Goal: Information Seeking & Learning: Learn about a topic

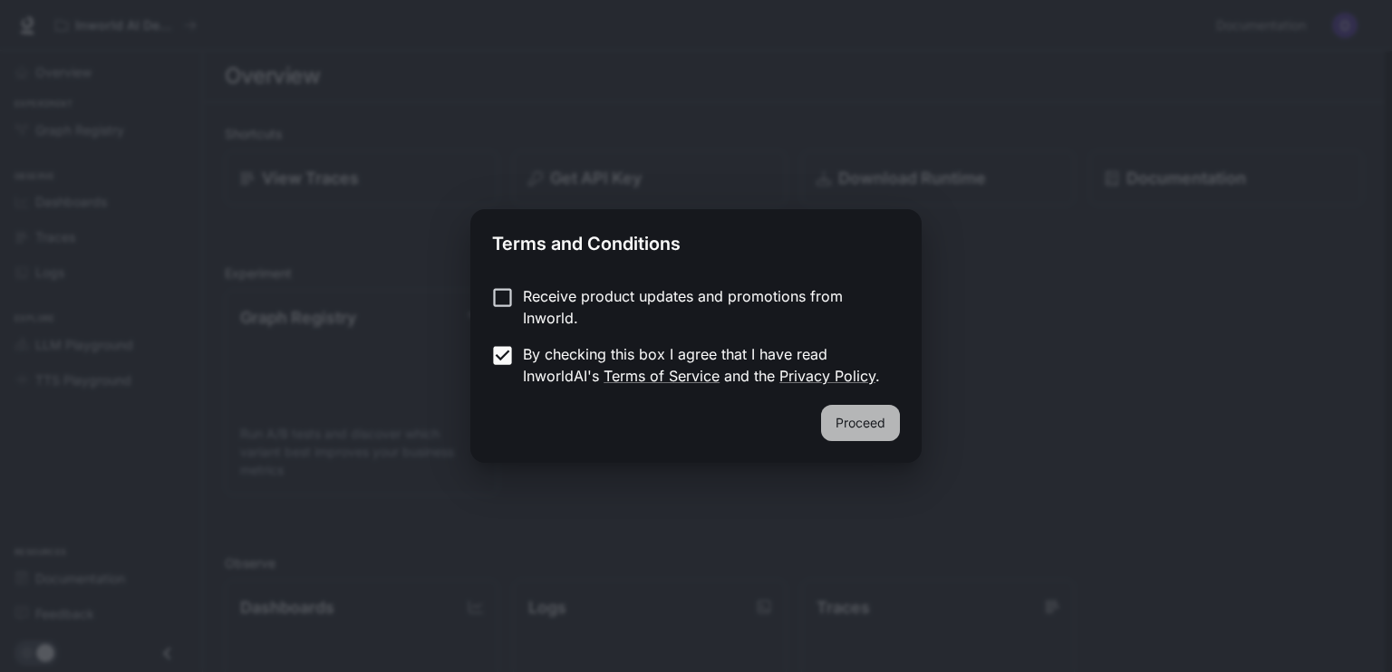
click at [836, 439] on button "Proceed" at bounding box center [860, 423] width 79 height 36
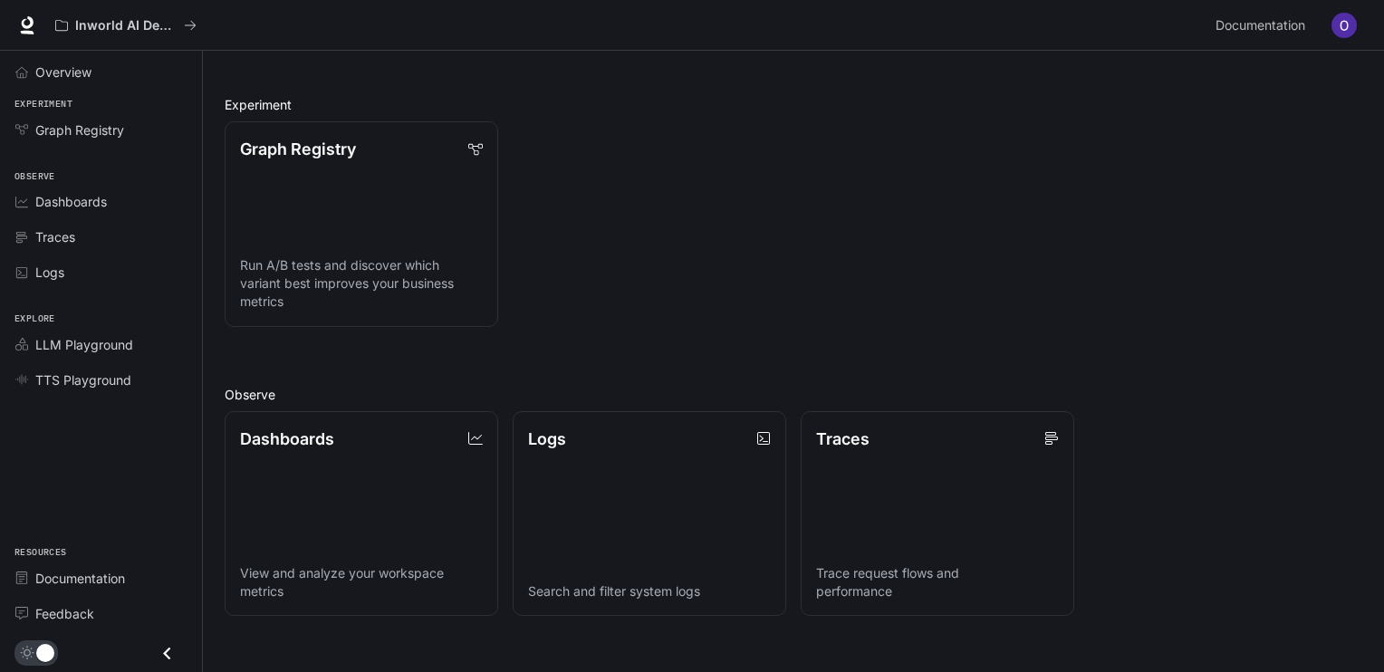
scroll to position [174, 0]
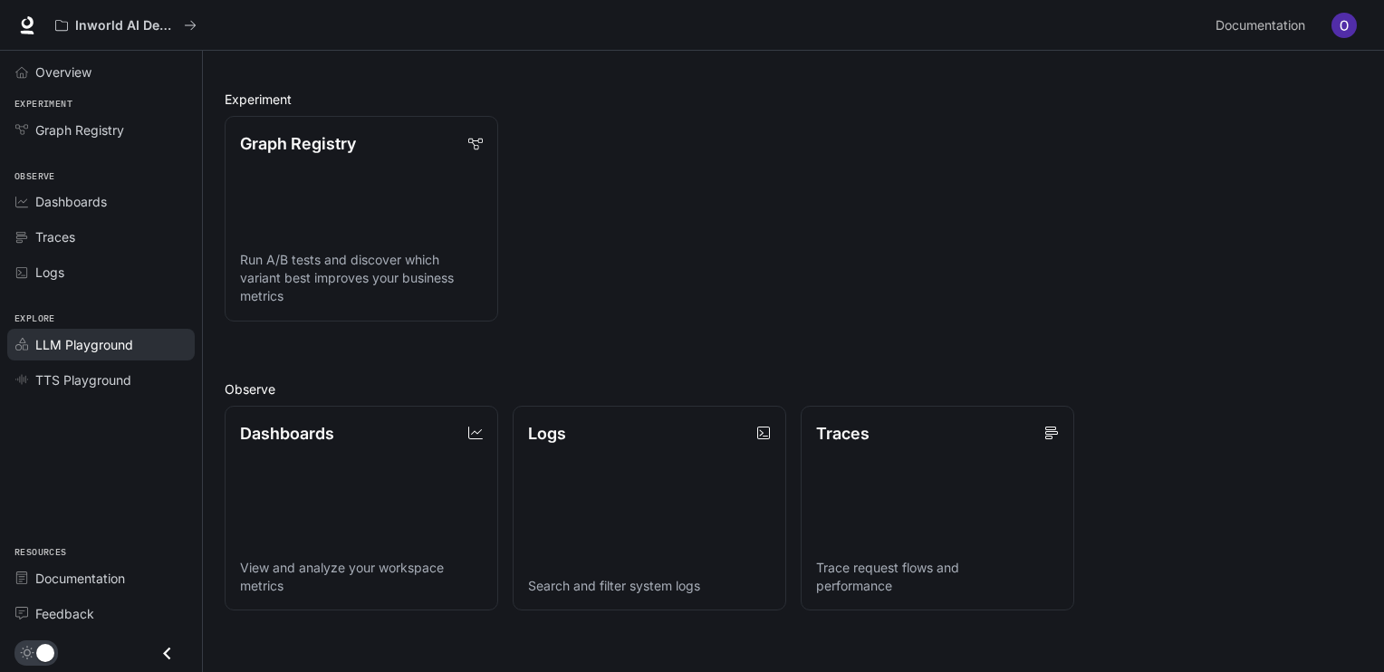
click at [100, 331] on link "LLM Playground" at bounding box center [101, 345] width 188 height 32
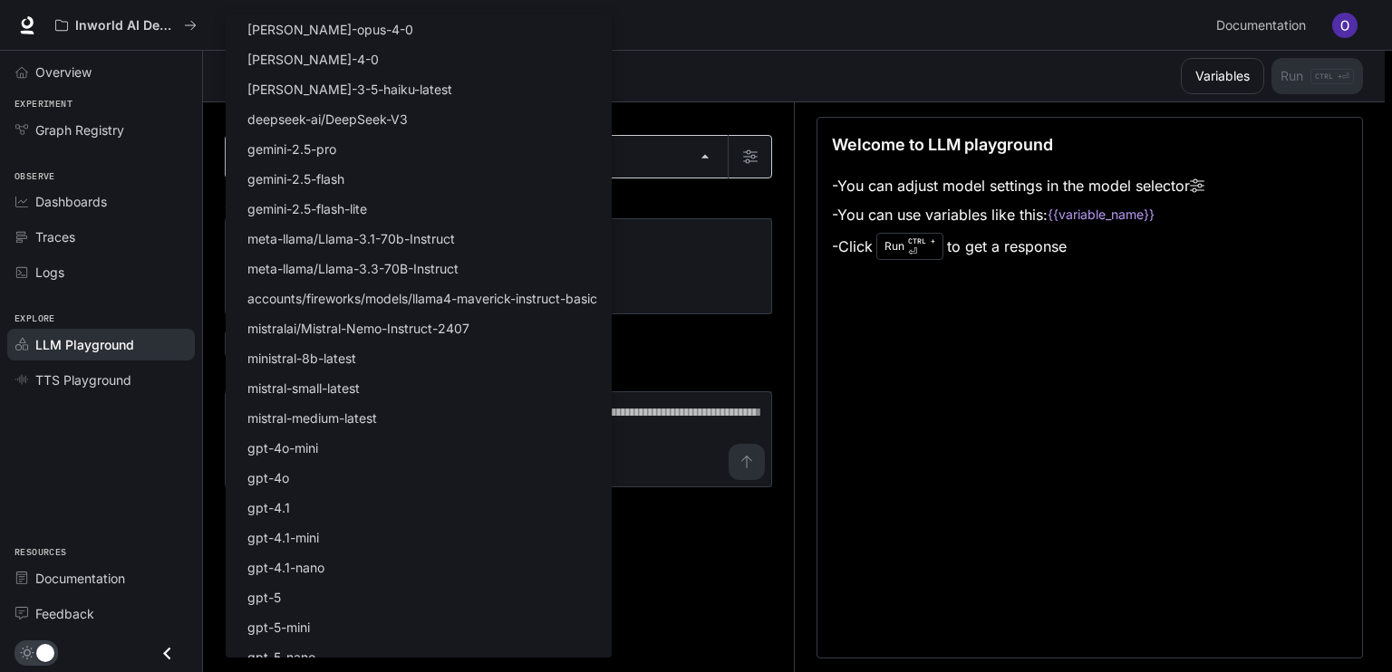
click at [482, 171] on body "Skip to main content Inworld AI Demos Documentation Documentation Portal Overvi…" at bounding box center [696, 336] width 1392 height 673
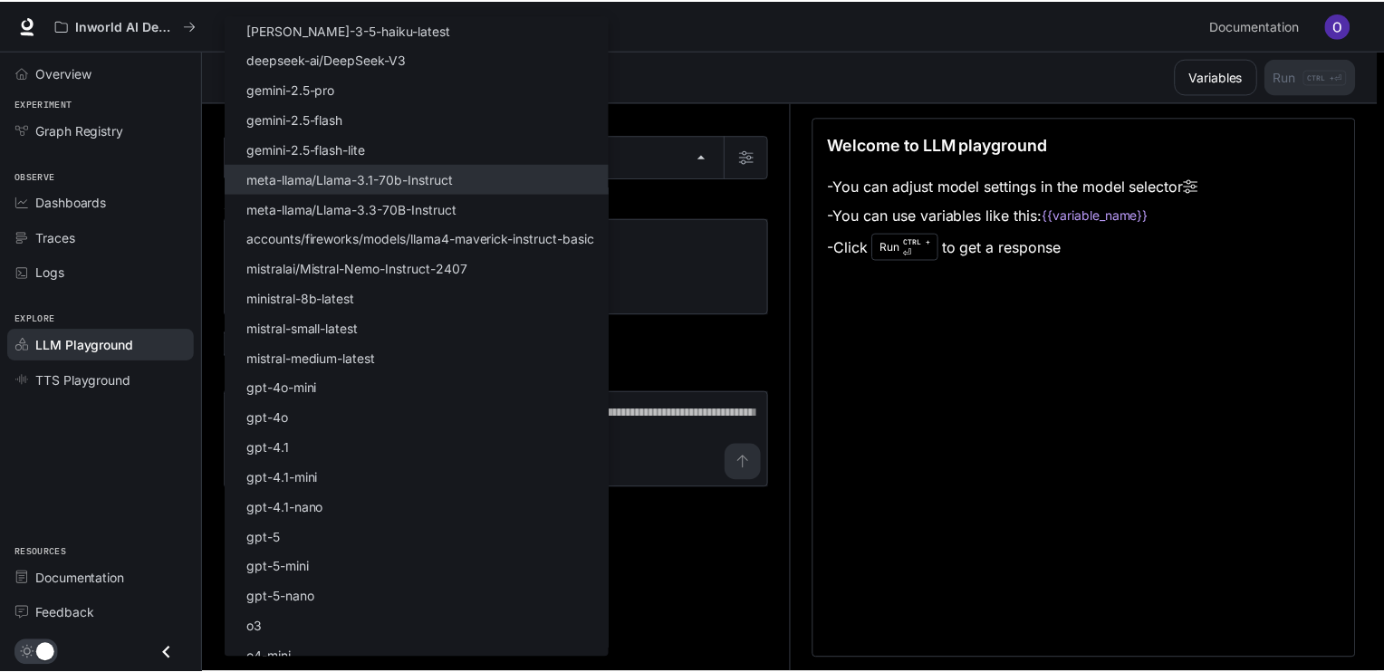
scroll to position [103, 0]
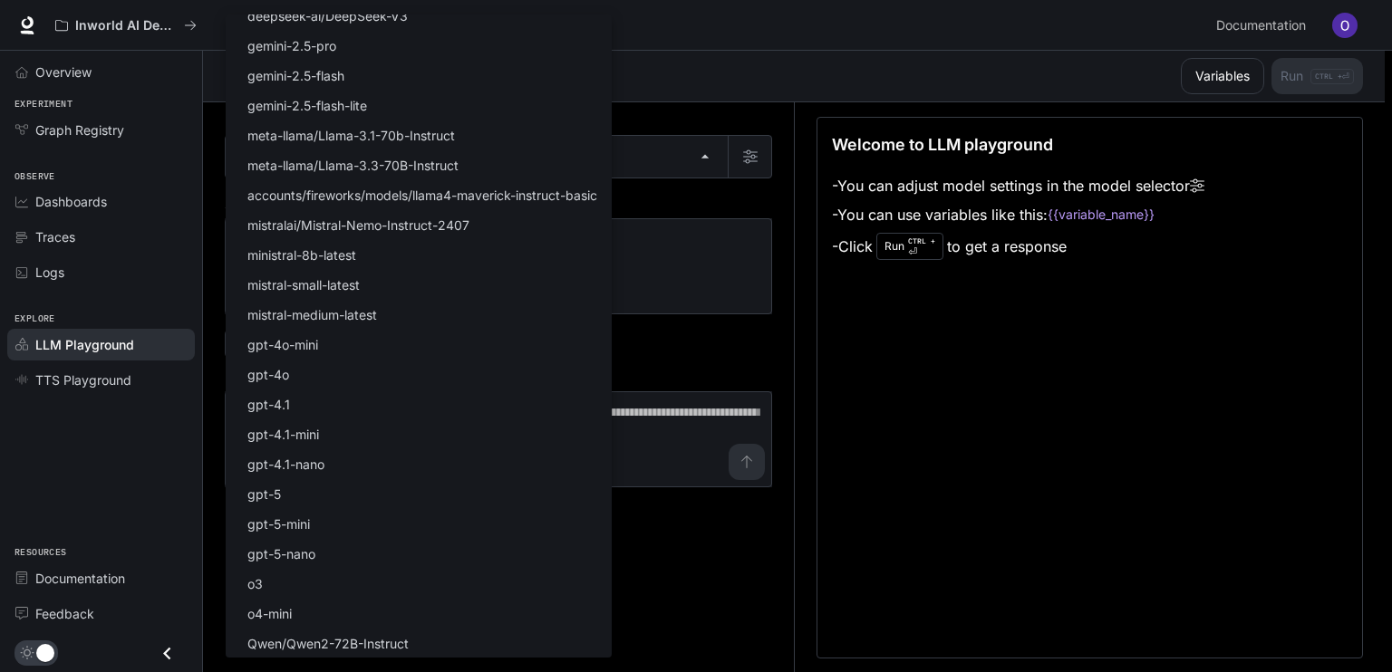
click at [939, 355] on div at bounding box center [696, 336] width 1392 height 672
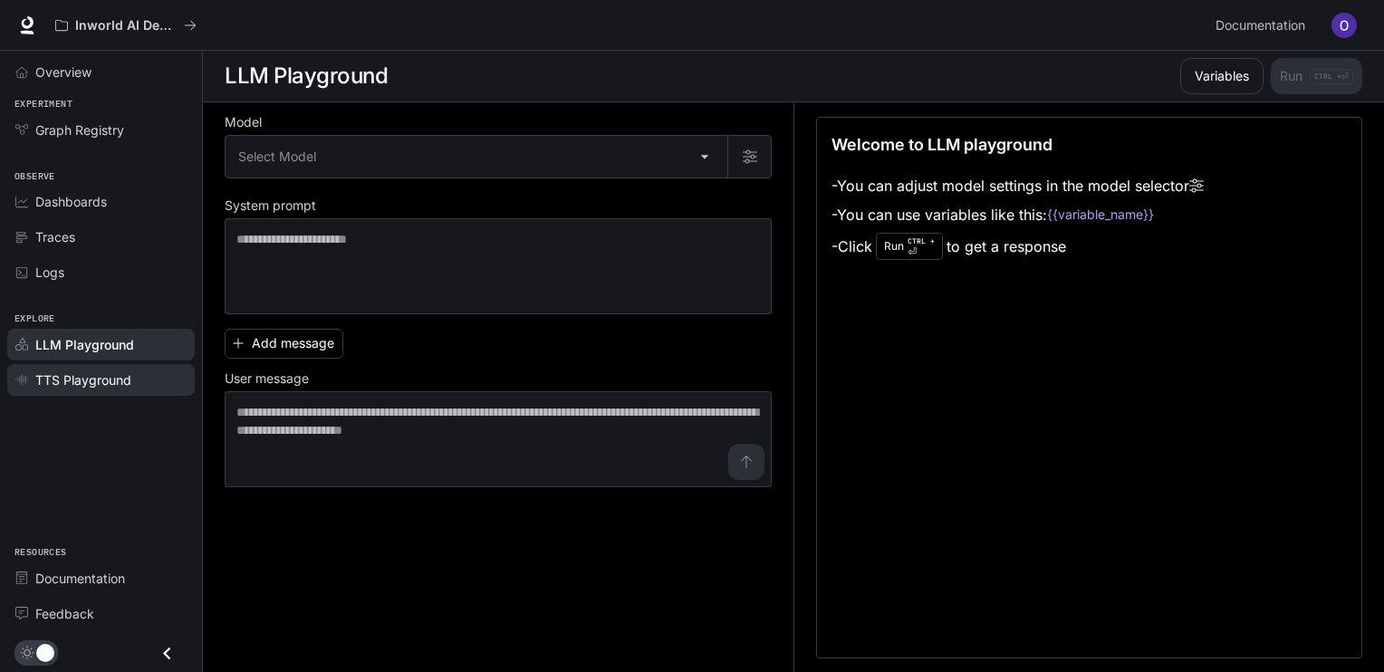
click at [89, 387] on link "TTS Playground" at bounding box center [101, 380] width 188 height 32
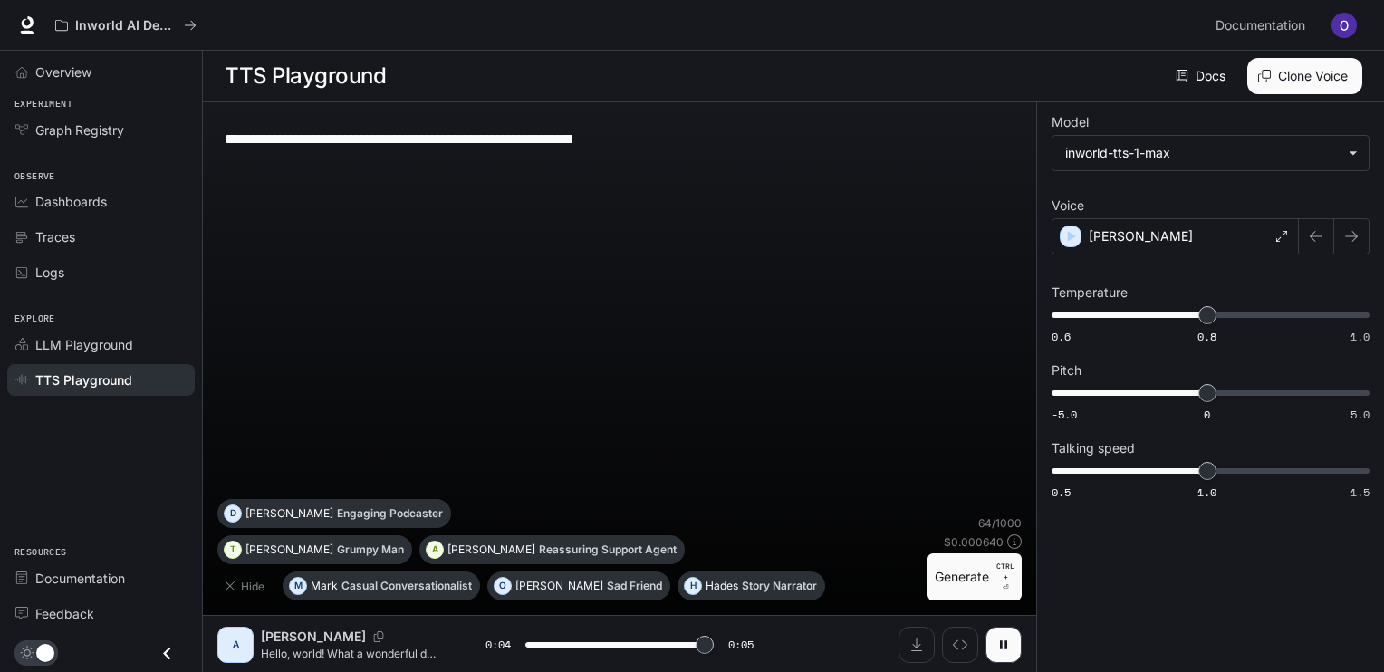
type input "*"
click at [86, 342] on span "LLM Playground" at bounding box center [84, 344] width 98 height 19
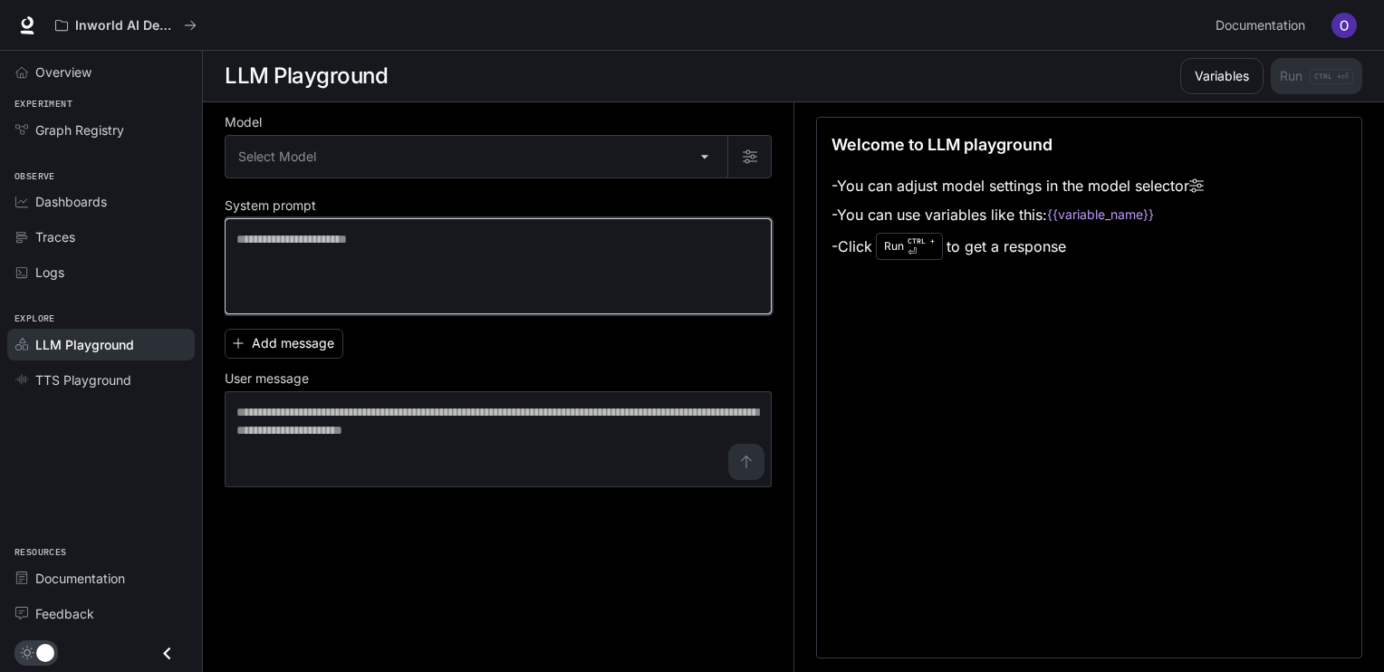
click at [471, 241] on textarea at bounding box center [498, 266] width 524 height 72
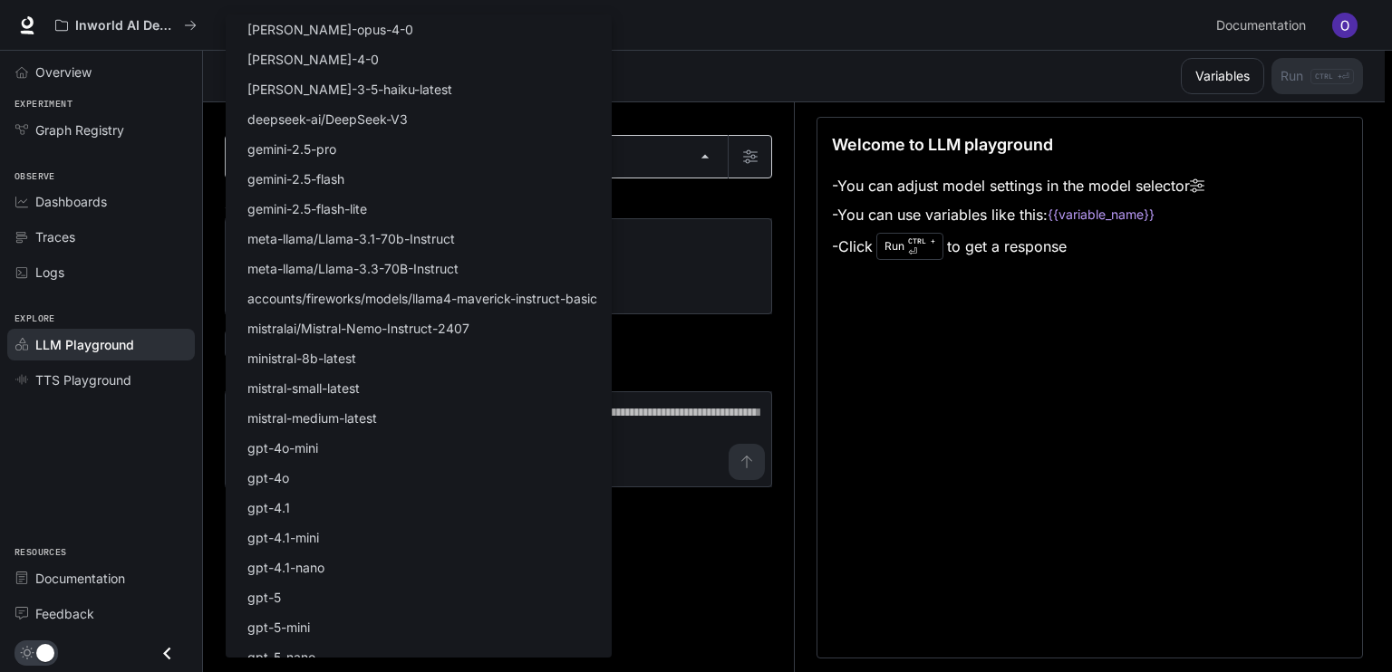
click at [506, 148] on body "Skip to main content Inworld AI Demos Documentation Documentation Portal Overvi…" at bounding box center [696, 336] width 1392 height 673
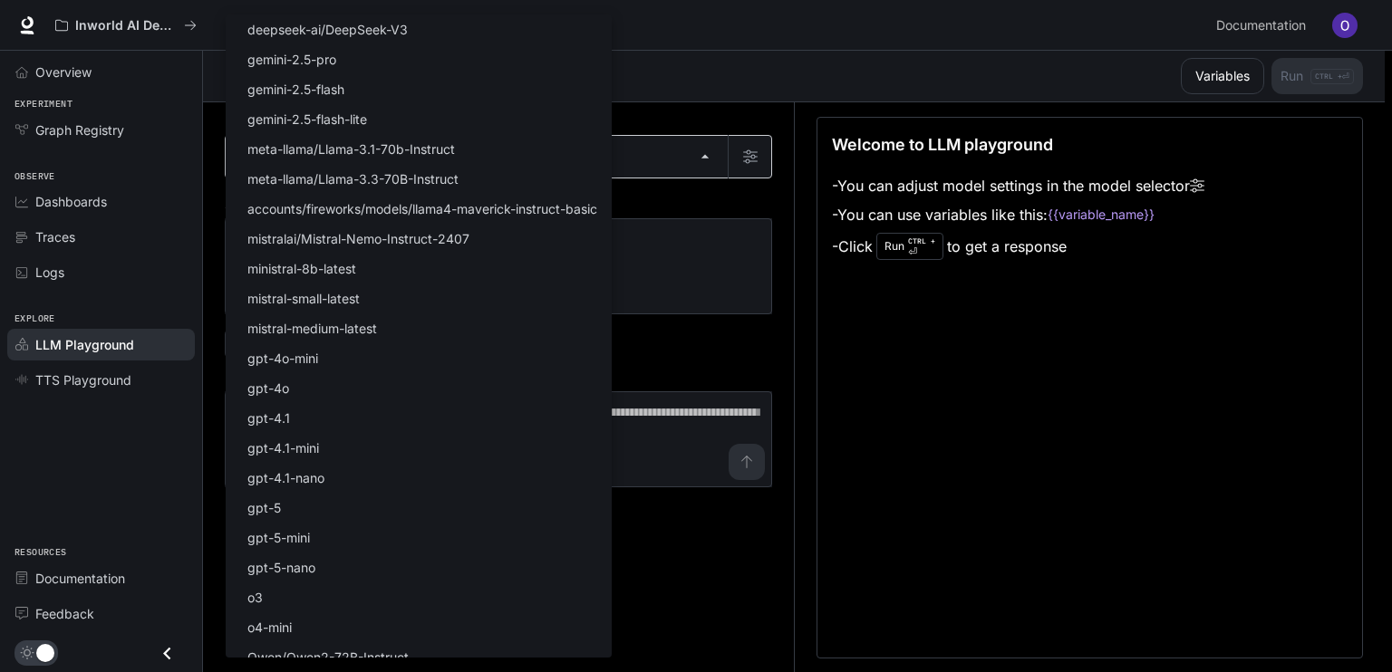
scroll to position [103, 0]
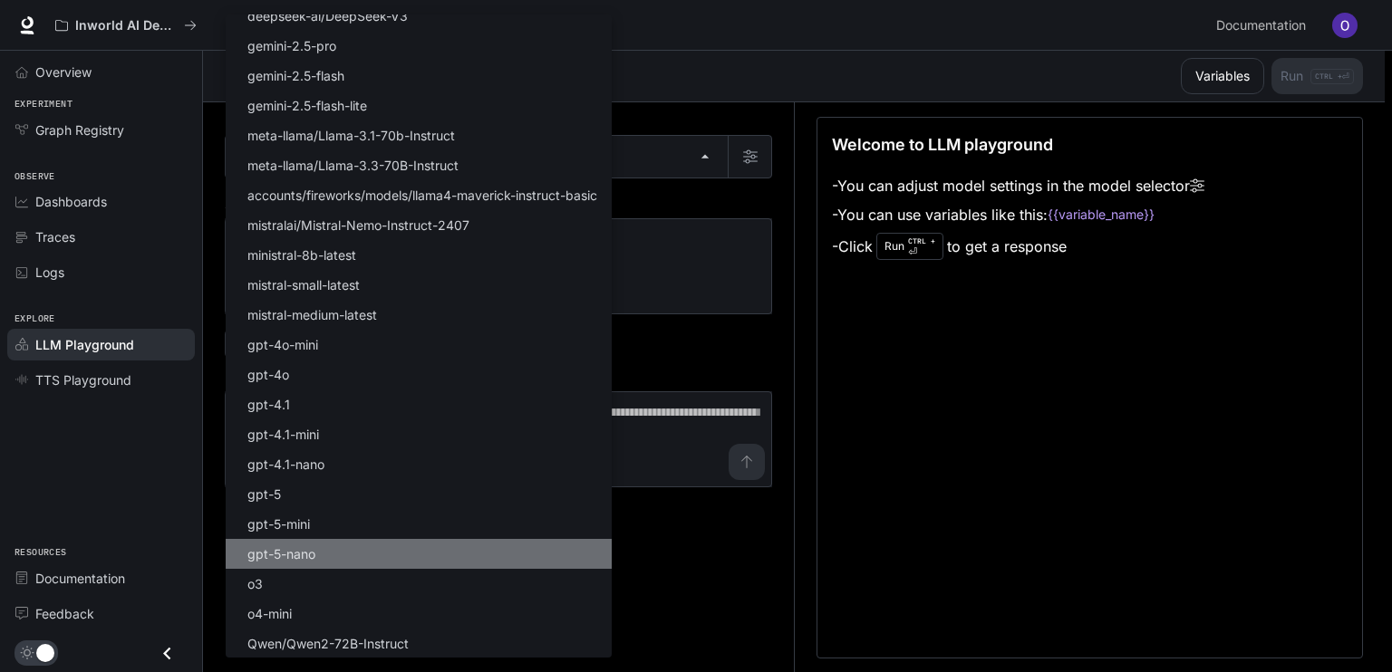
click at [386, 552] on li "gpt-5-nano" at bounding box center [419, 554] width 386 height 30
type input "**********"
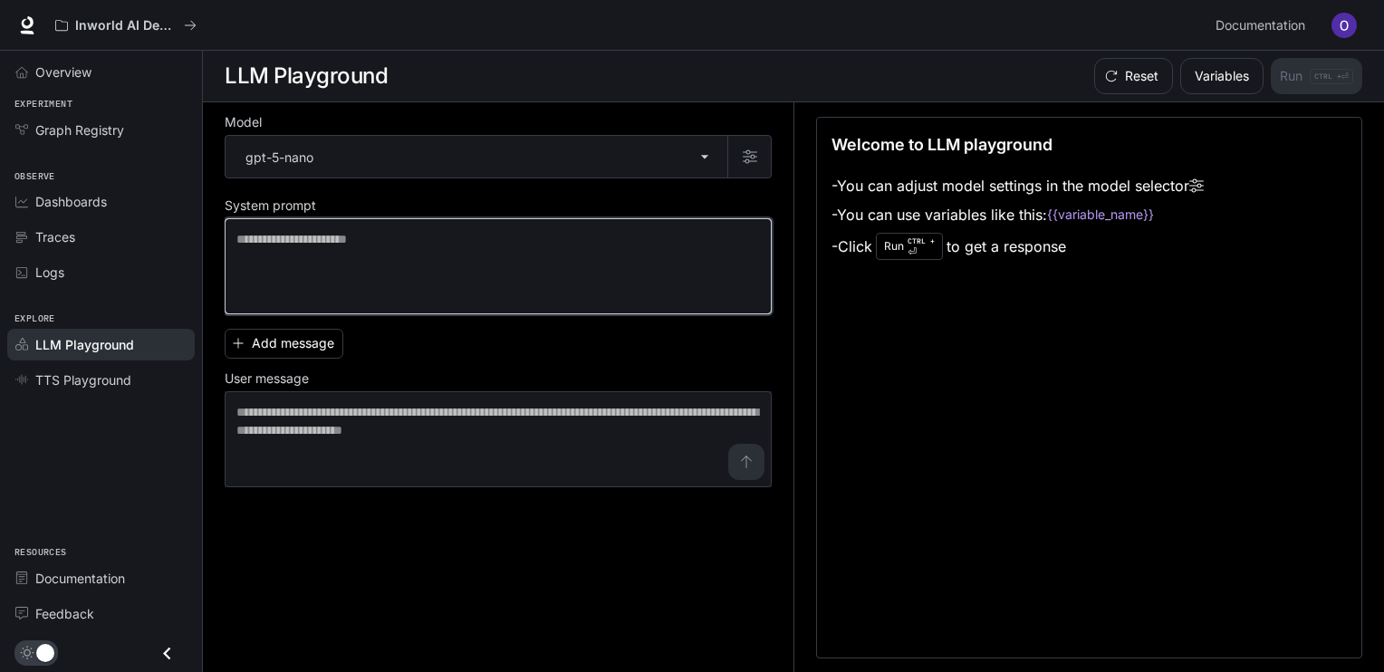
click at [464, 301] on textarea at bounding box center [498, 266] width 524 height 72
type textarea "**********"
click at [444, 256] on textarea "**********" at bounding box center [498, 266] width 524 height 72
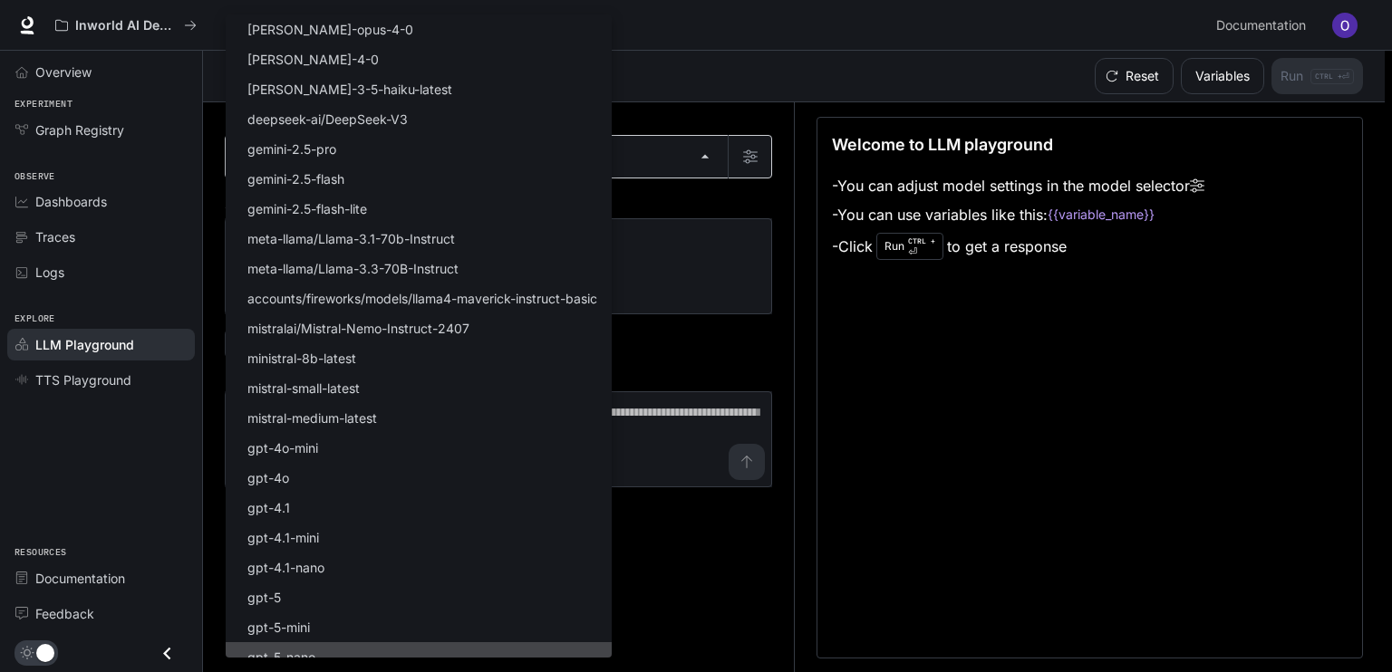
scroll to position [14, 0]
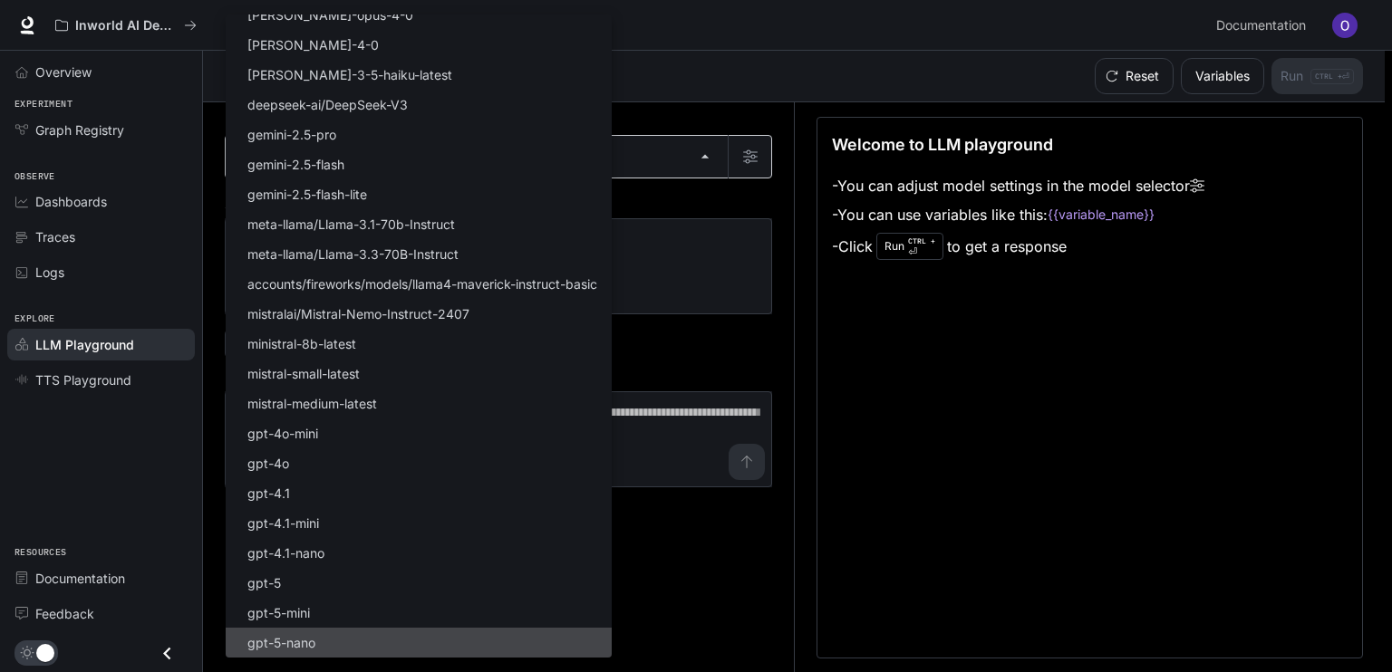
click at [330, 166] on body "**********" at bounding box center [696, 336] width 1392 height 673
drag, startPoint x: 438, startPoint y: 169, endPoint x: 381, endPoint y: 173, distance: 56.3
click at [381, 173] on body "**********" at bounding box center [696, 336] width 1392 height 673
click at [22, 30] on div at bounding box center [696, 336] width 1392 height 672
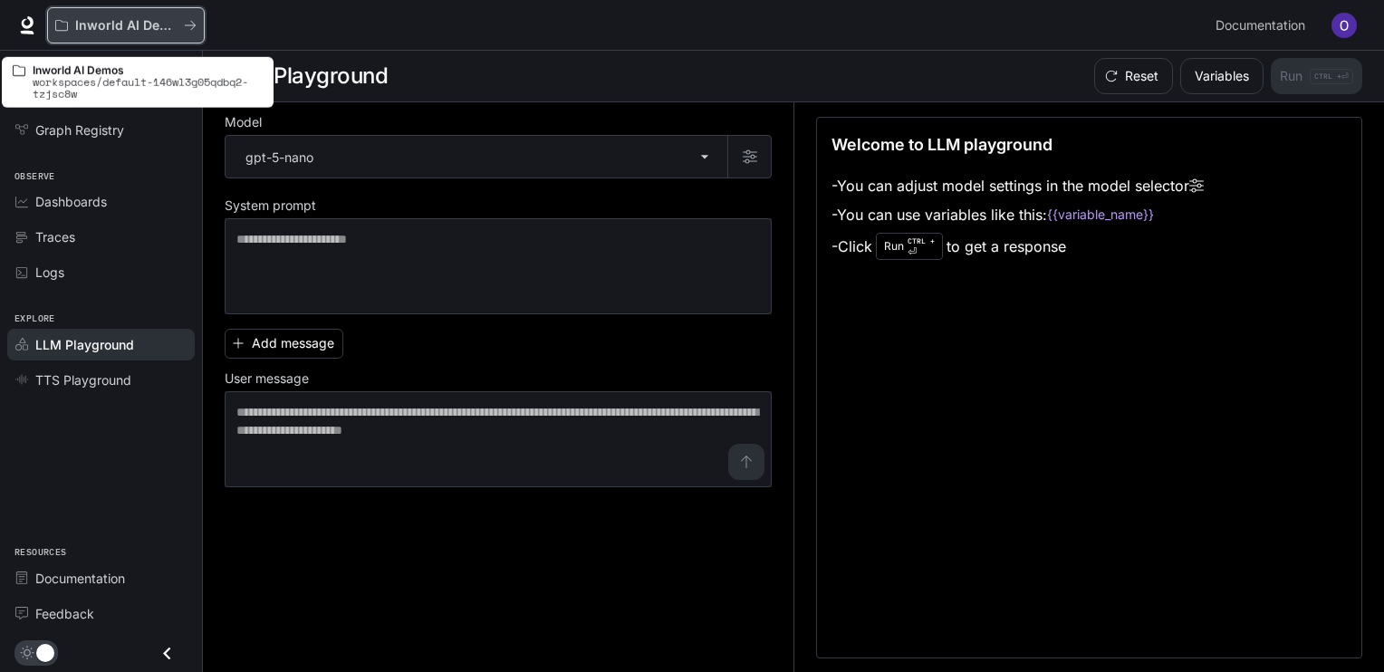
click at [184, 28] on icon "All workspaces" at bounding box center [190, 25] width 13 height 13
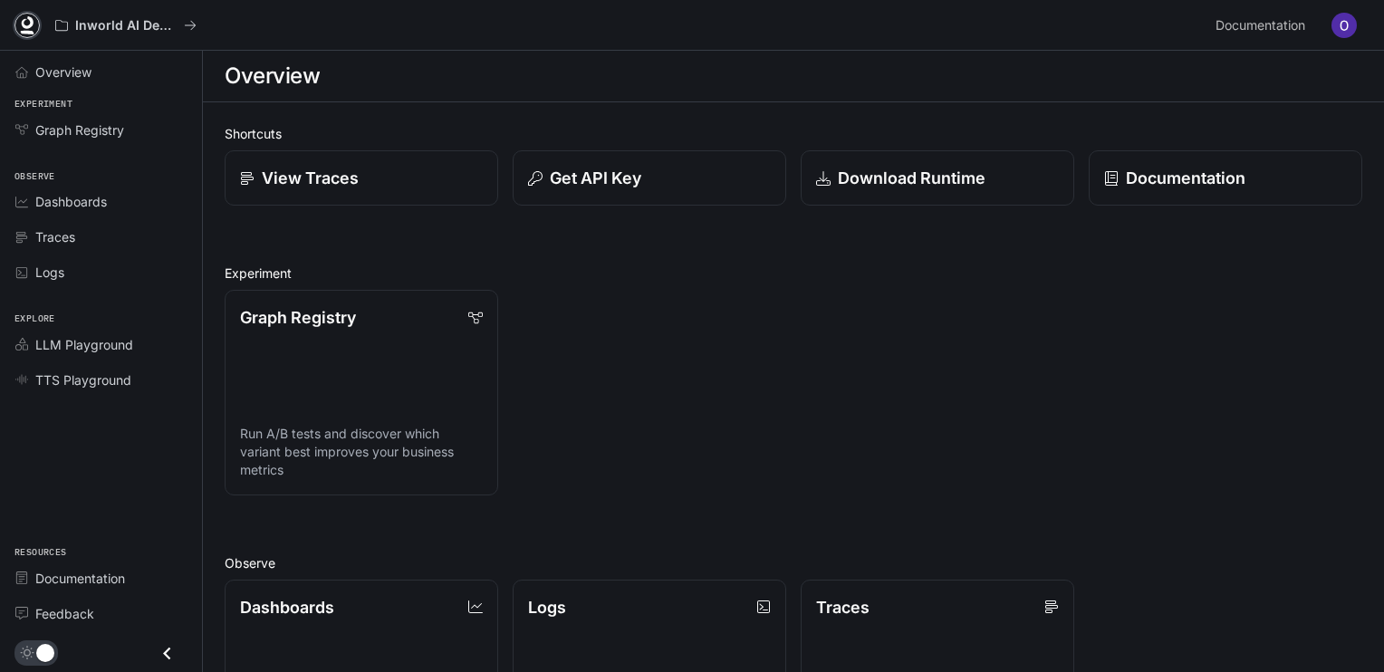
click at [26, 33] on icon at bounding box center [28, 33] width 14 height 4
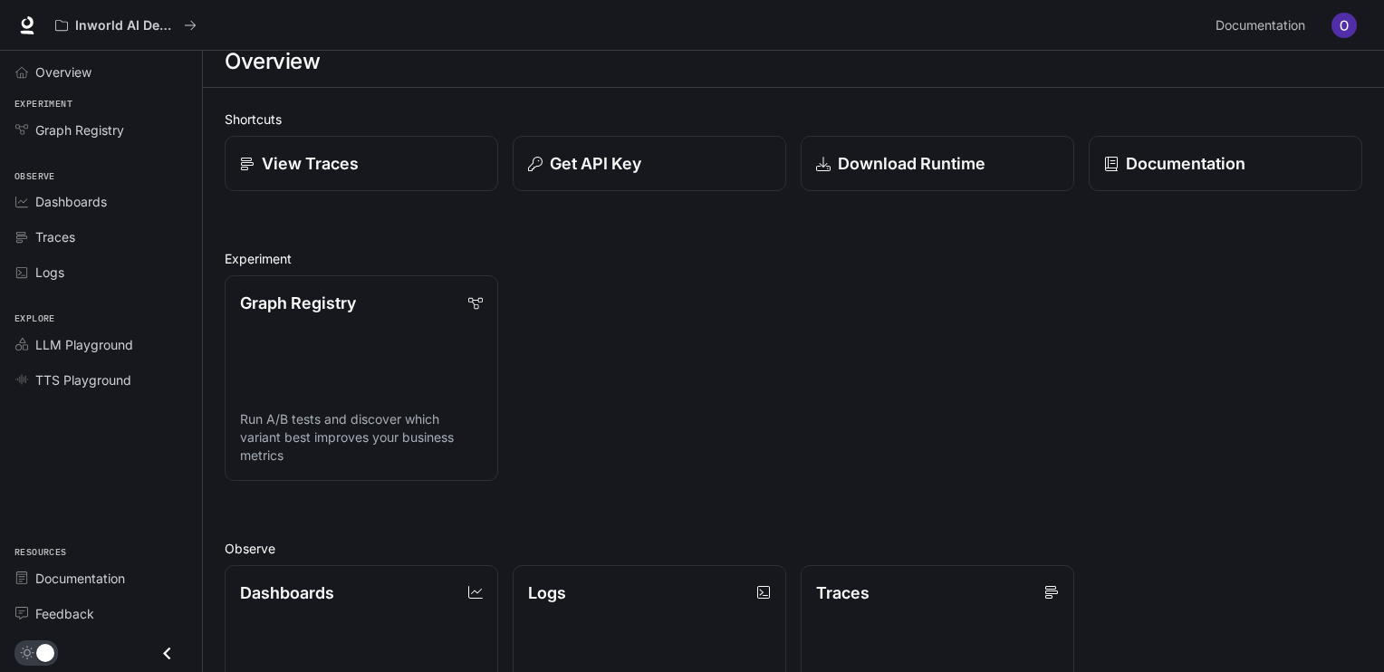
scroll to position [17, 0]
click at [176, 651] on icon "Close drawer" at bounding box center [167, 653] width 24 height 24
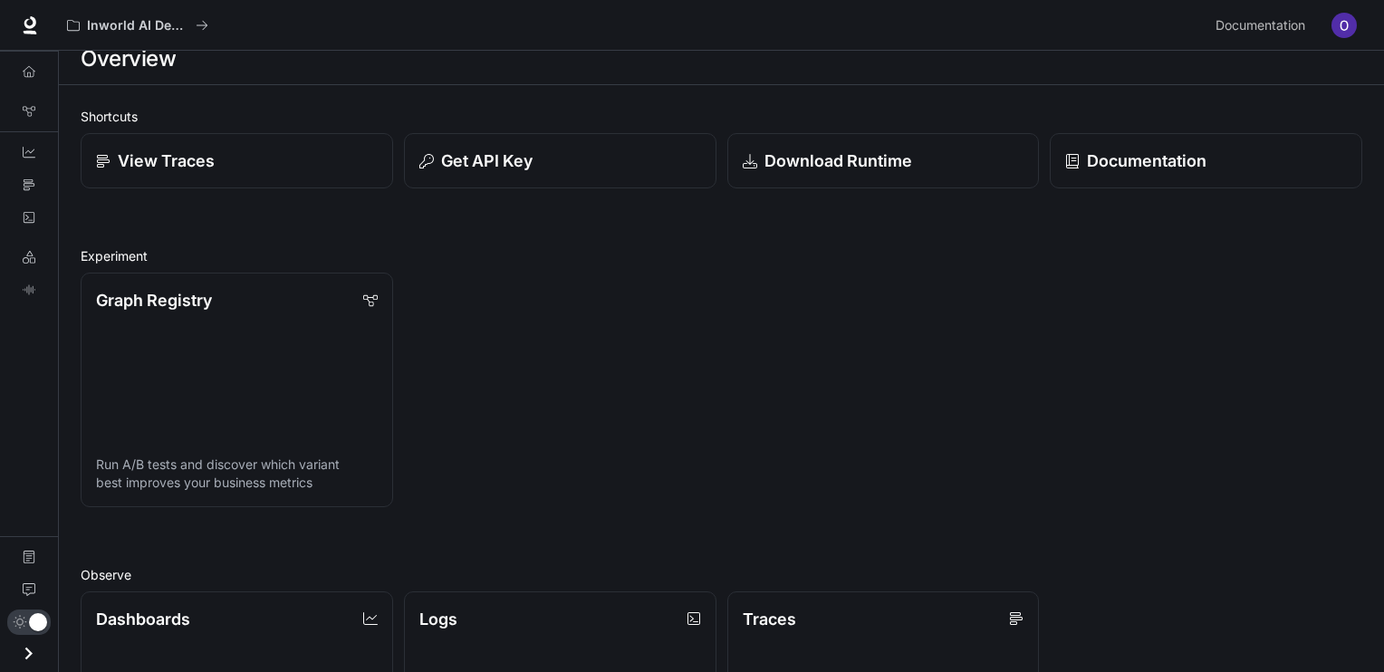
click at [29, 648] on icon "Open drawer" at bounding box center [28, 653] width 24 height 24
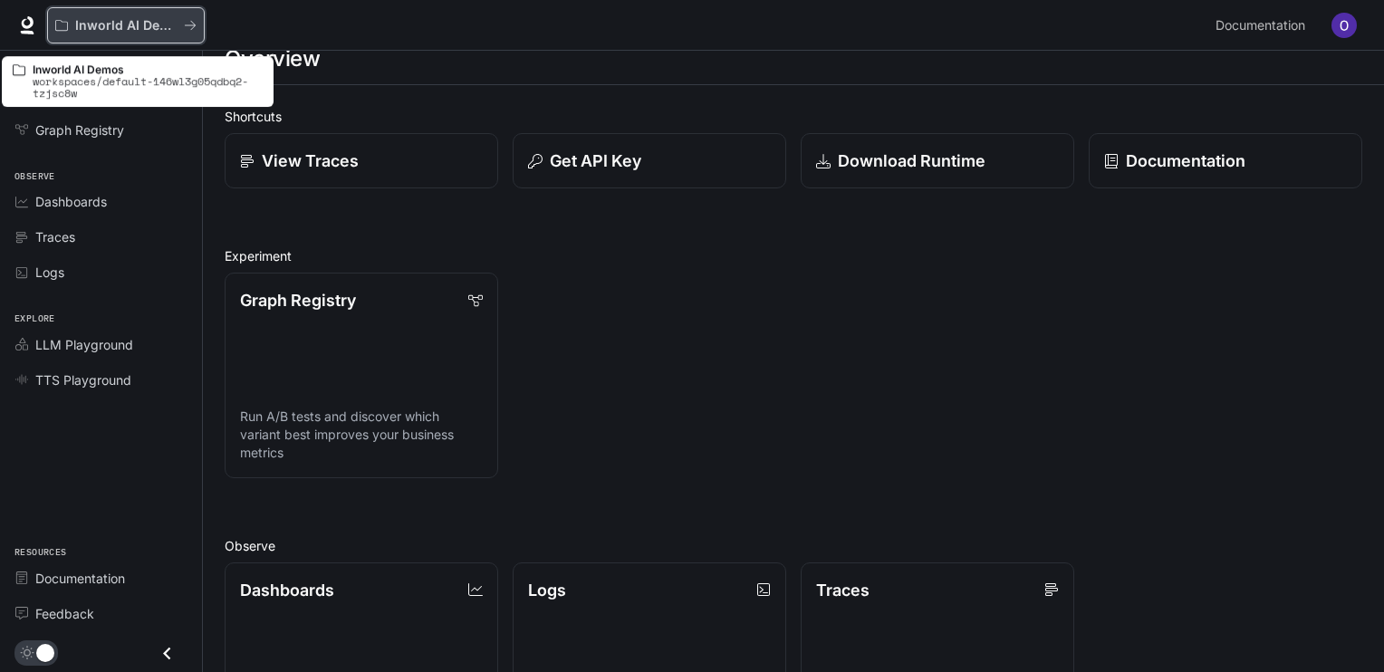
click at [124, 34] on button "Inworld AI Demos" at bounding box center [126, 25] width 158 height 36
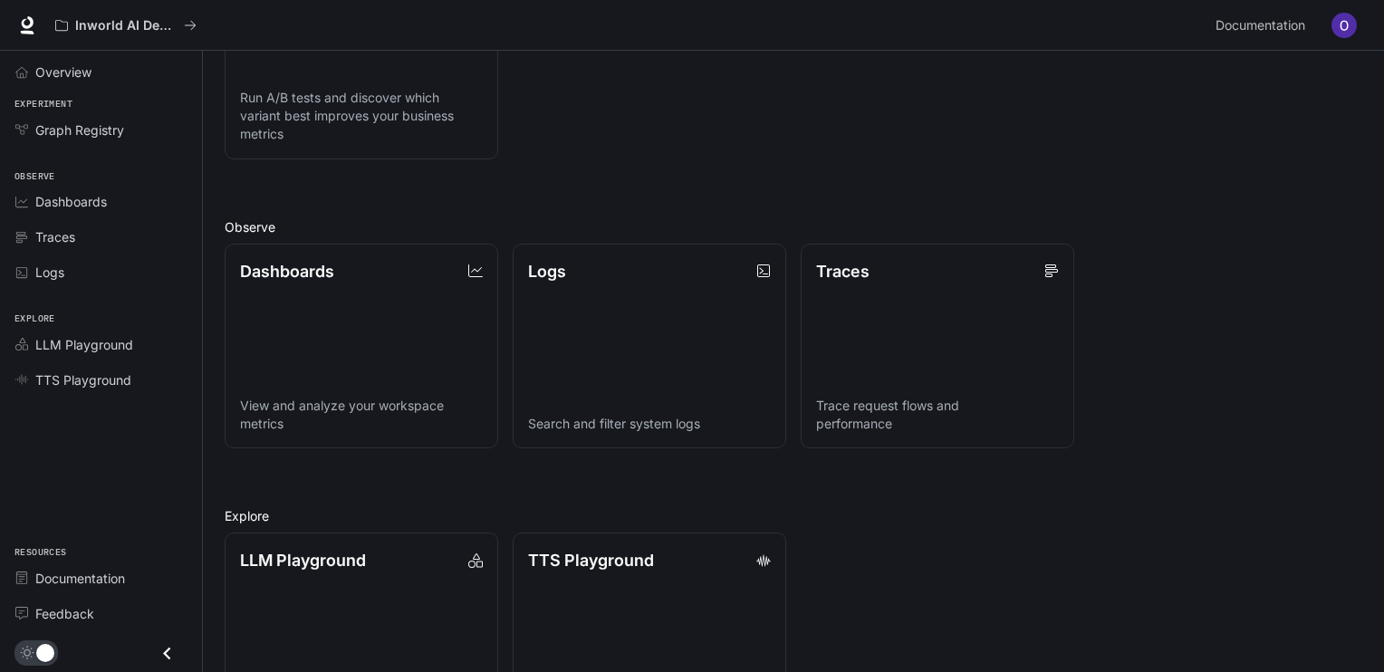
scroll to position [337, 0]
click at [1272, 20] on span "Documentation" at bounding box center [1261, 25] width 90 height 23
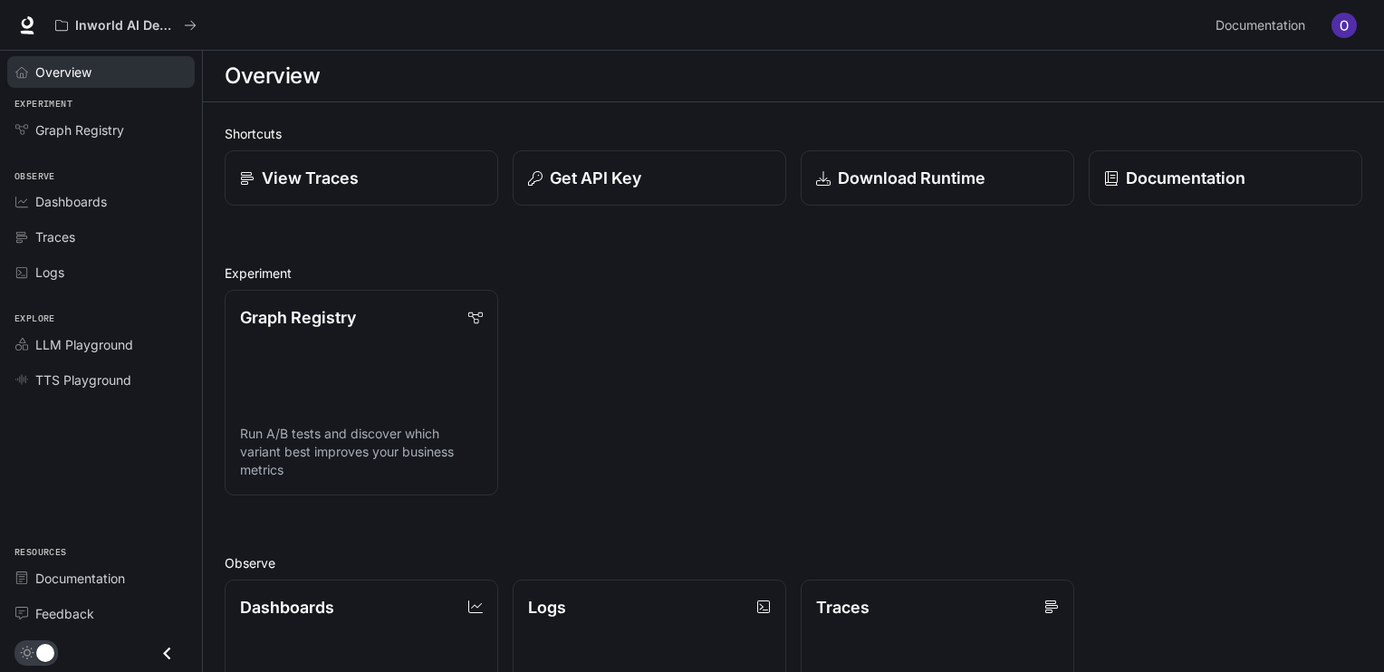
click at [88, 72] on span "Overview" at bounding box center [63, 72] width 56 height 19
click at [30, 17] on icon at bounding box center [28, 22] width 12 height 13
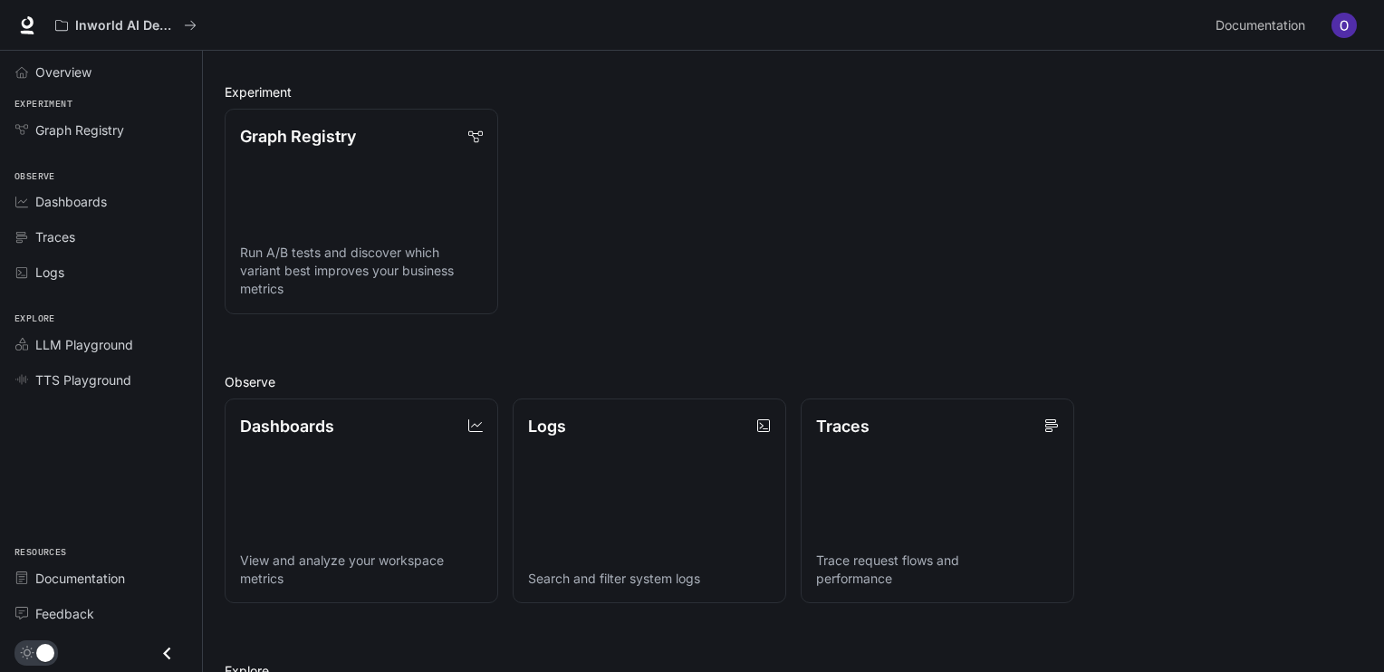
scroll to position [223, 0]
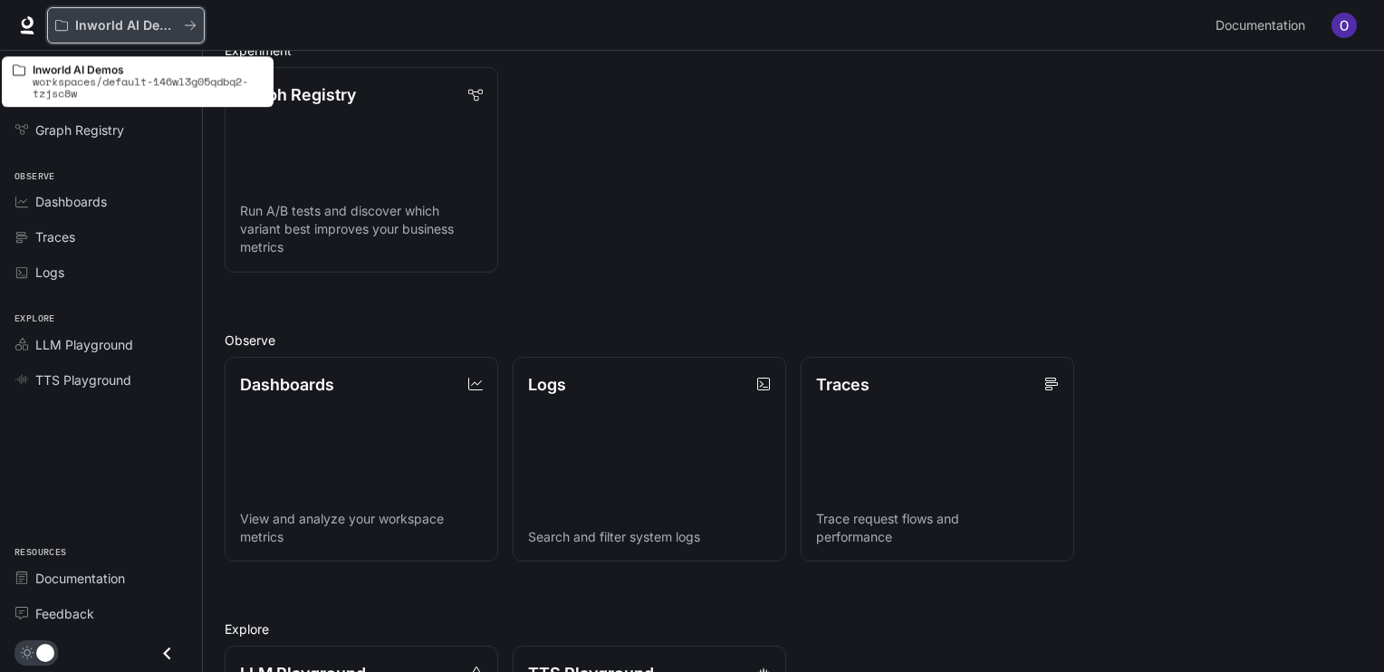
click at [98, 28] on p "Inworld AI Demos" at bounding box center [125, 25] width 101 height 15
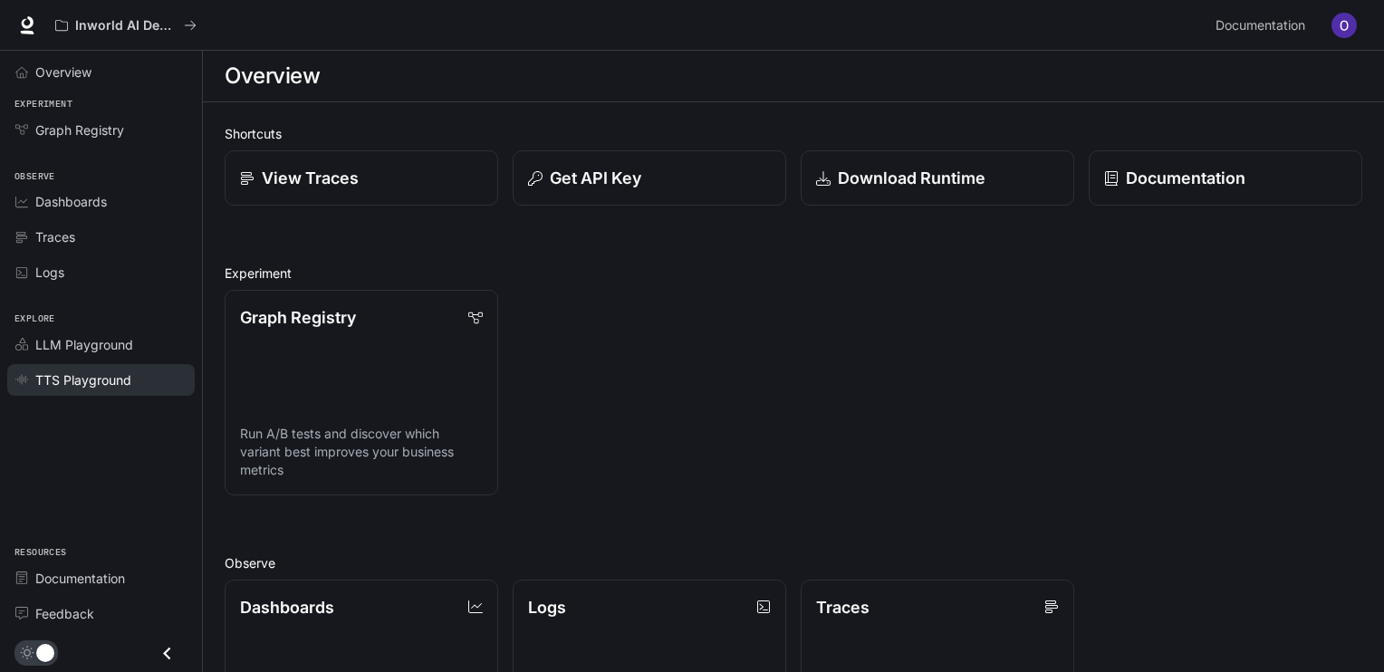
click at [149, 387] on div "TTS Playground" at bounding box center [110, 380] width 151 height 19
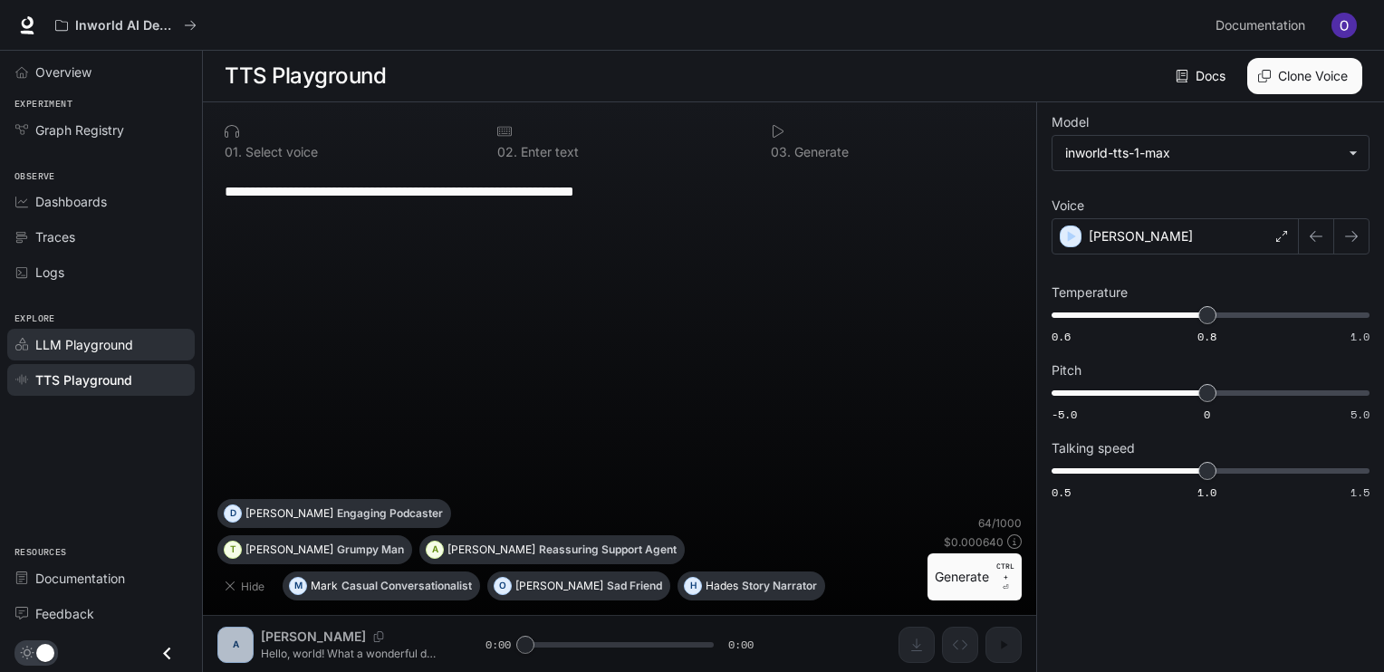
click at [119, 350] on span "LLM Playground" at bounding box center [84, 344] width 98 height 19
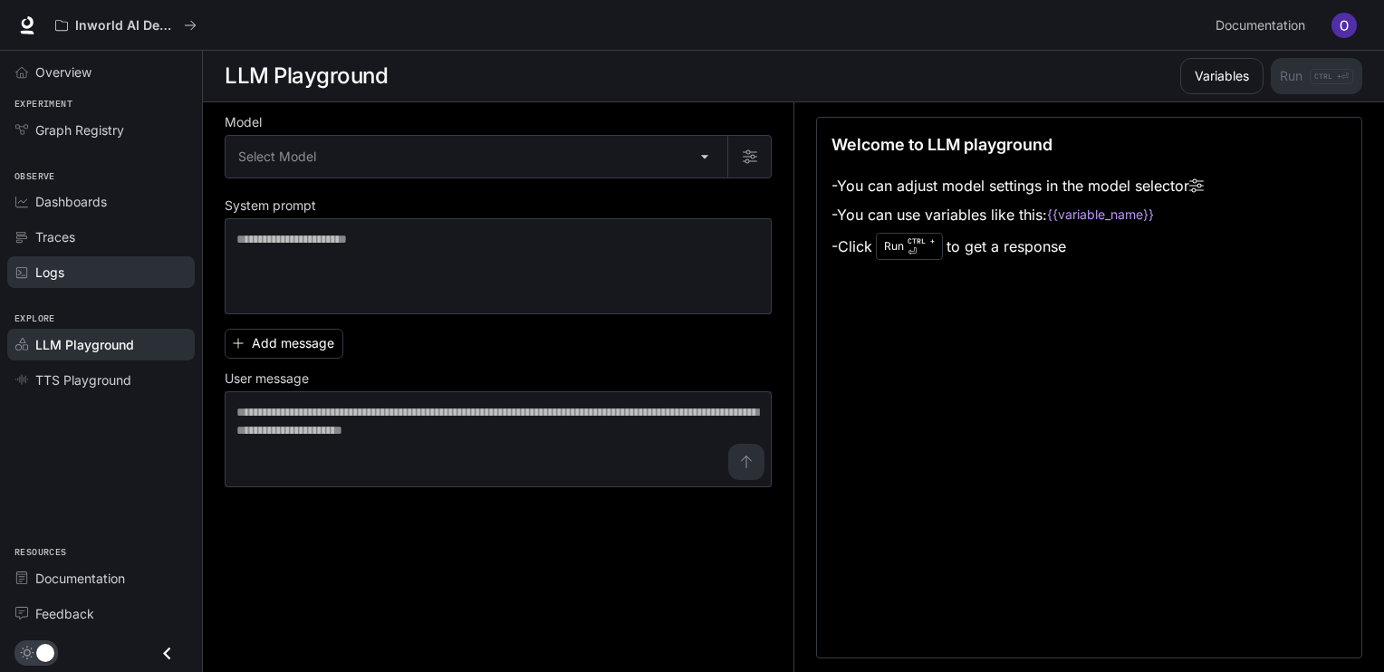
click at [146, 263] on div "Logs" at bounding box center [110, 272] width 151 height 19
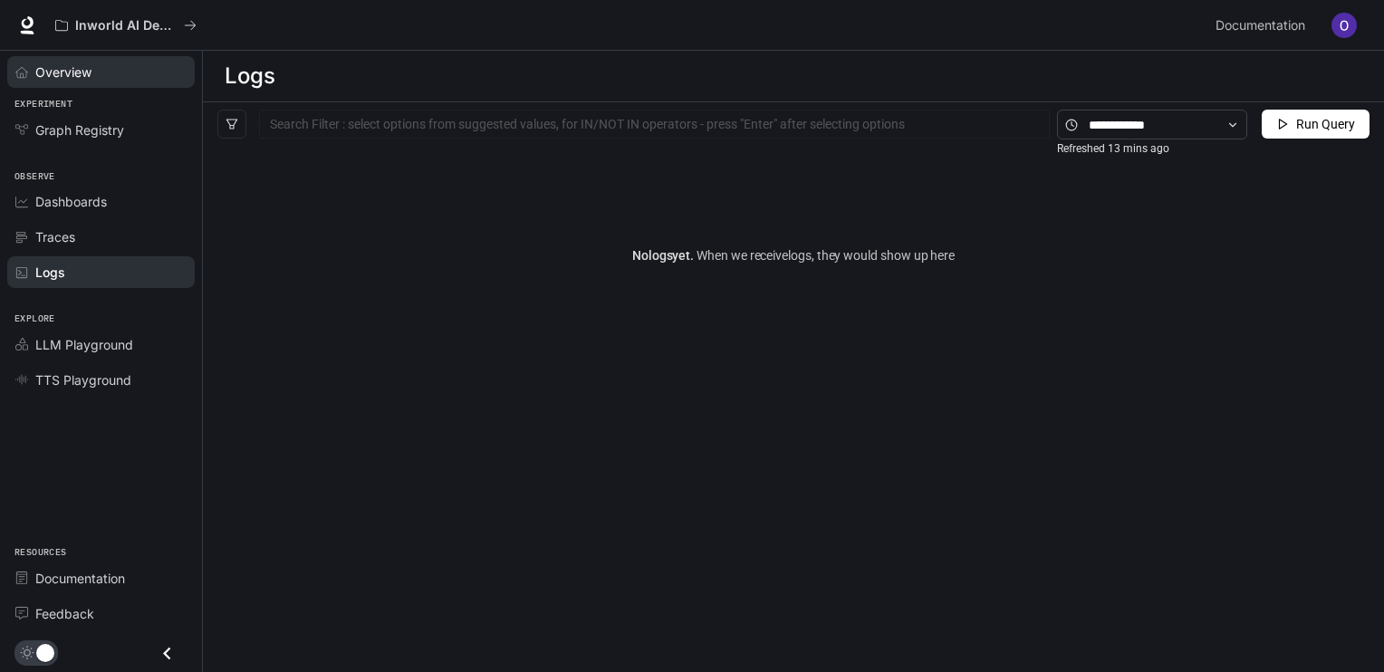
click at [64, 76] on span "Overview" at bounding box center [63, 72] width 56 height 19
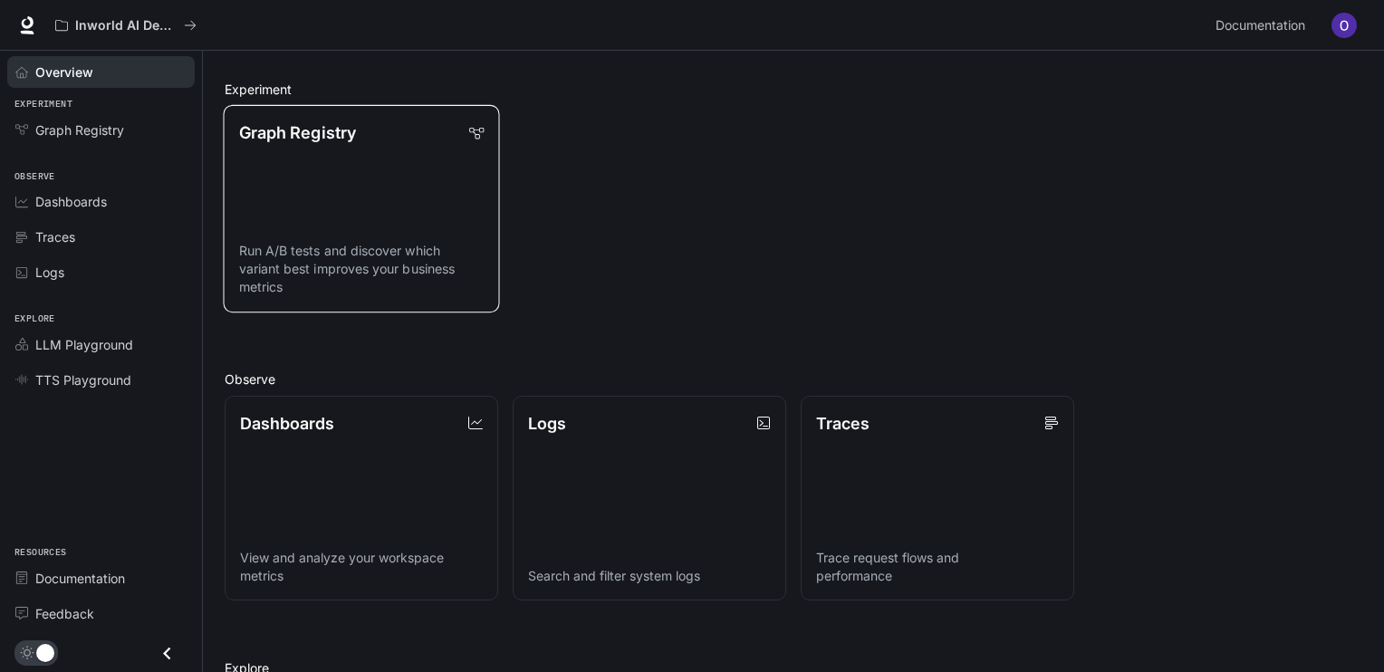
scroll to position [422, 0]
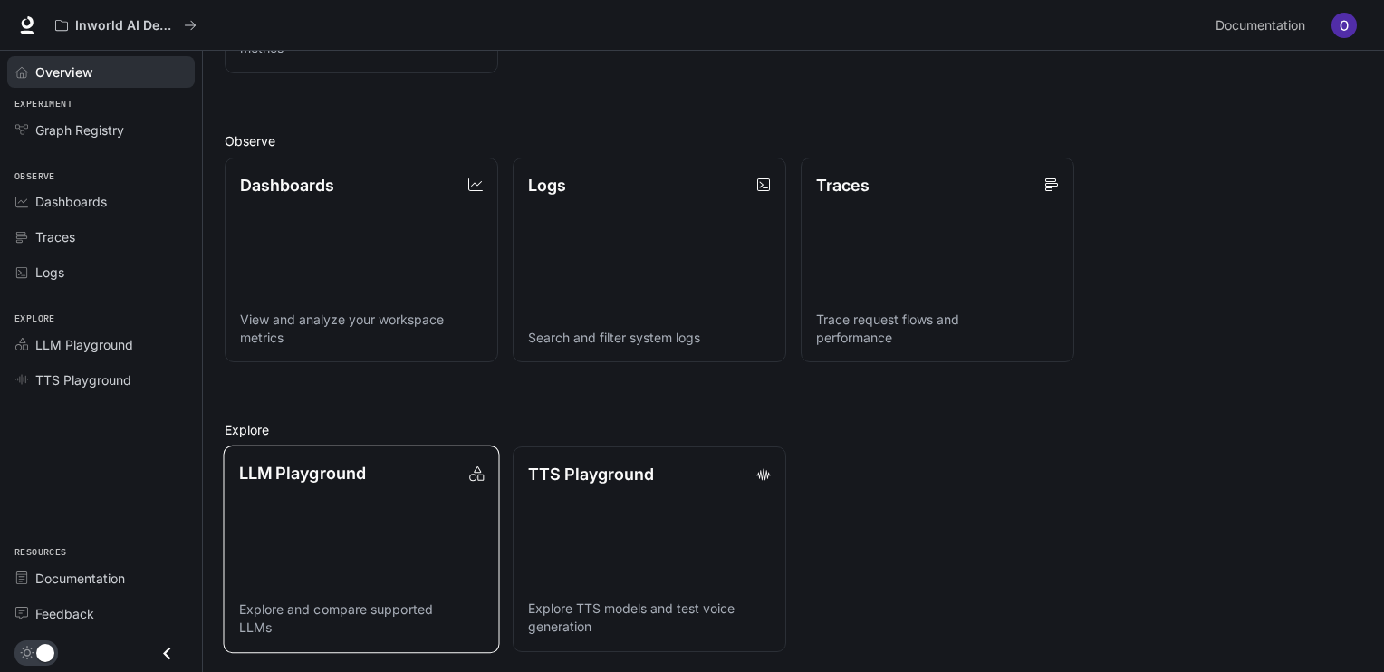
click at [370, 578] on link "LLM Playground Explore and compare supported LLMs" at bounding box center [361, 549] width 276 height 207
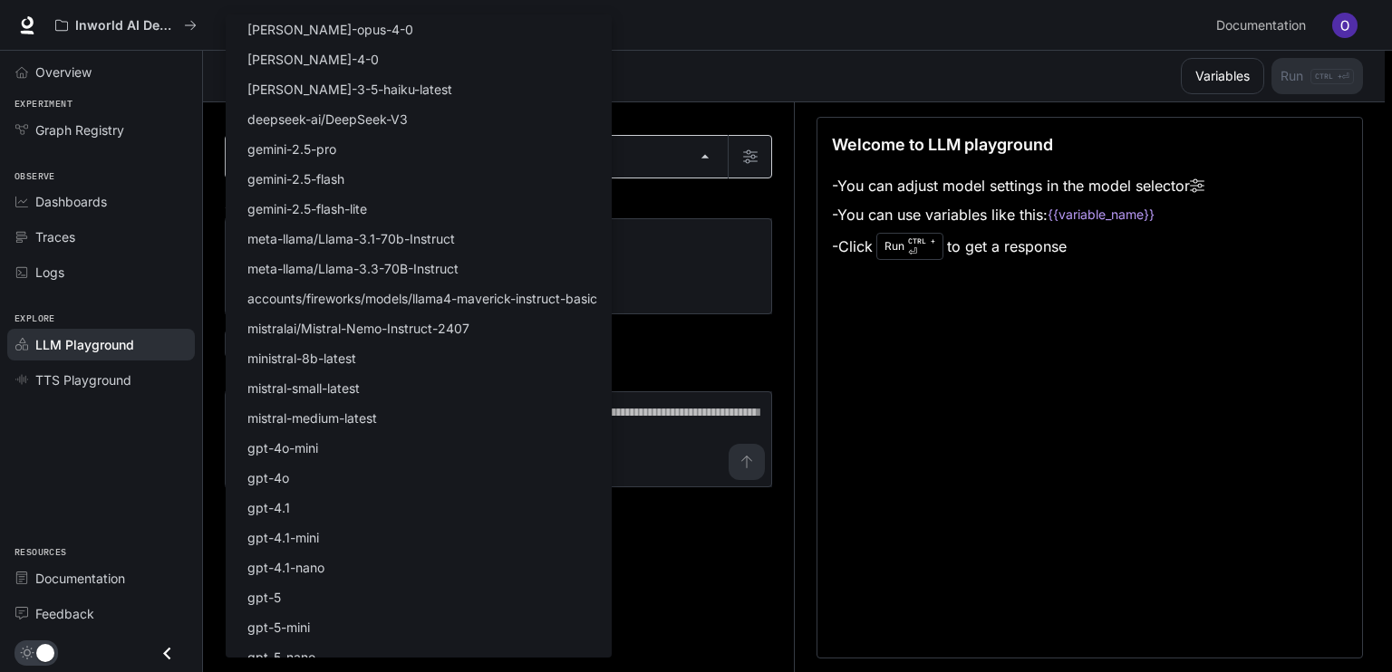
click at [391, 168] on body "Skip to main content Inworld AI Demos Documentation Documentation Portal Overvi…" at bounding box center [696, 336] width 1392 height 673
click at [163, 148] on div at bounding box center [696, 336] width 1392 height 672
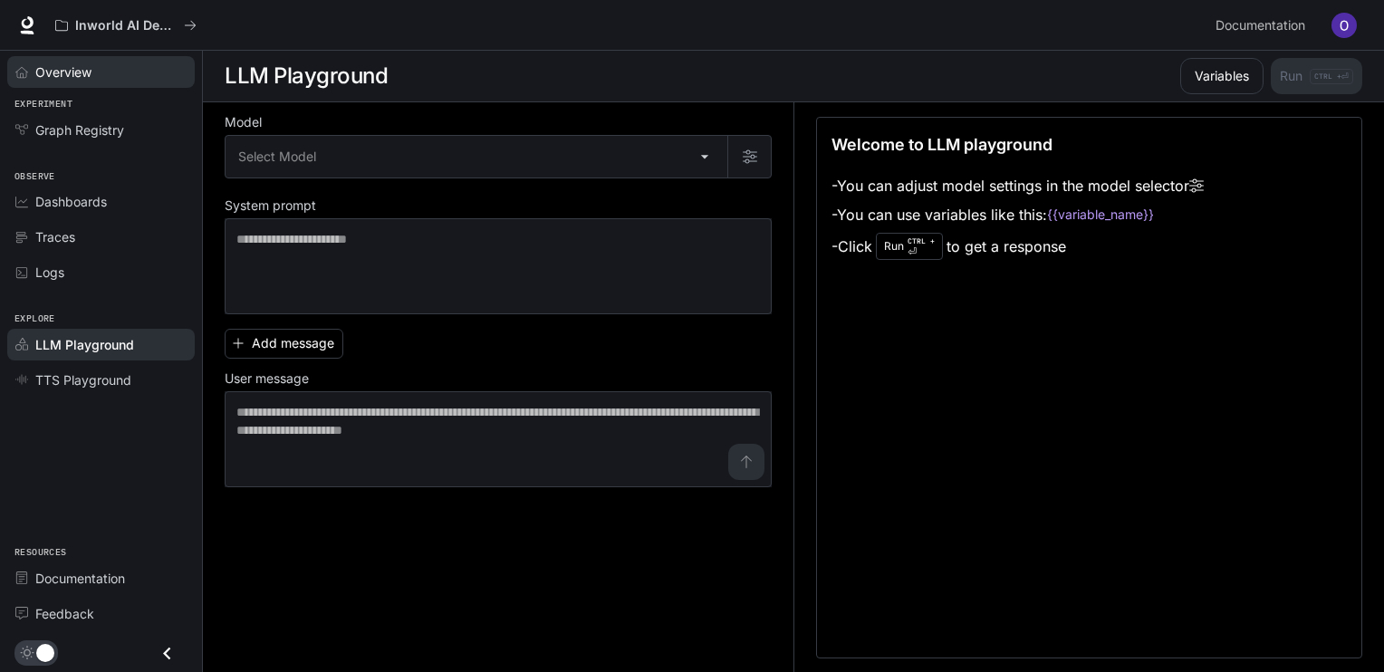
click at [58, 68] on span "Overview" at bounding box center [63, 72] width 56 height 19
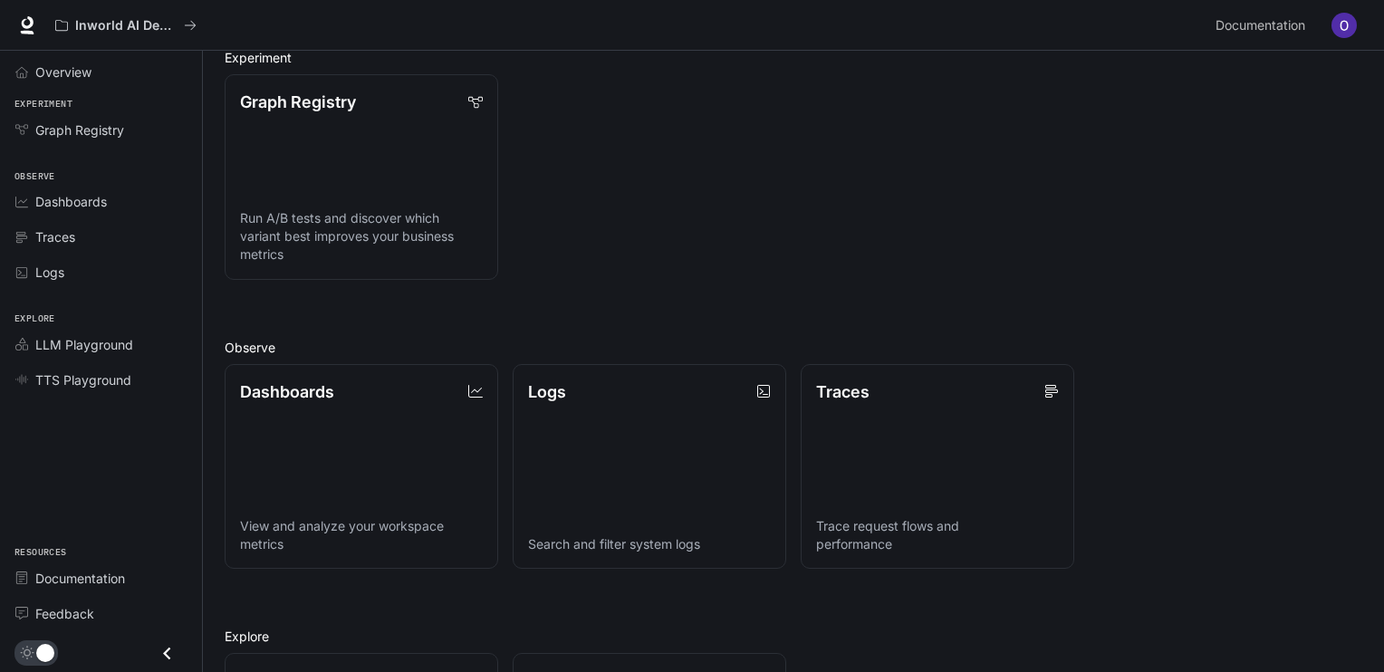
scroll to position [224, 0]
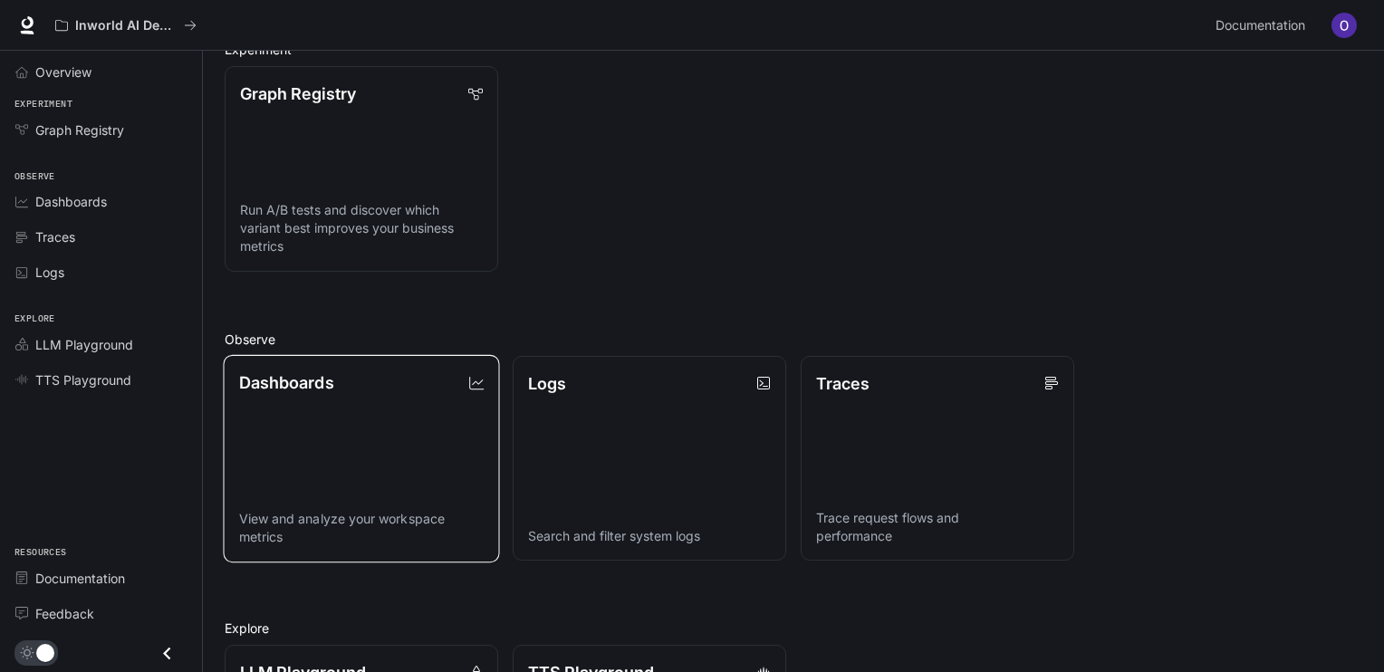
click at [387, 488] on link "Dashboards View and analyze your workspace metrics" at bounding box center [361, 457] width 276 height 207
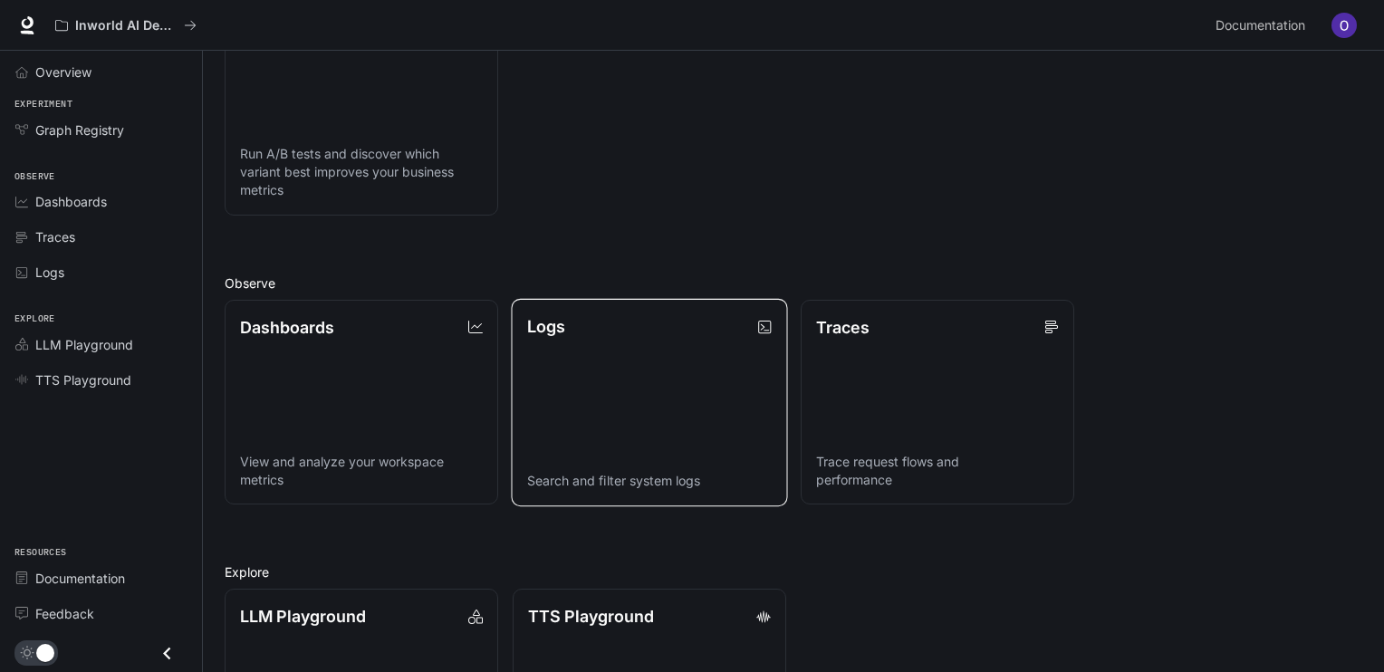
scroll to position [277, 0]
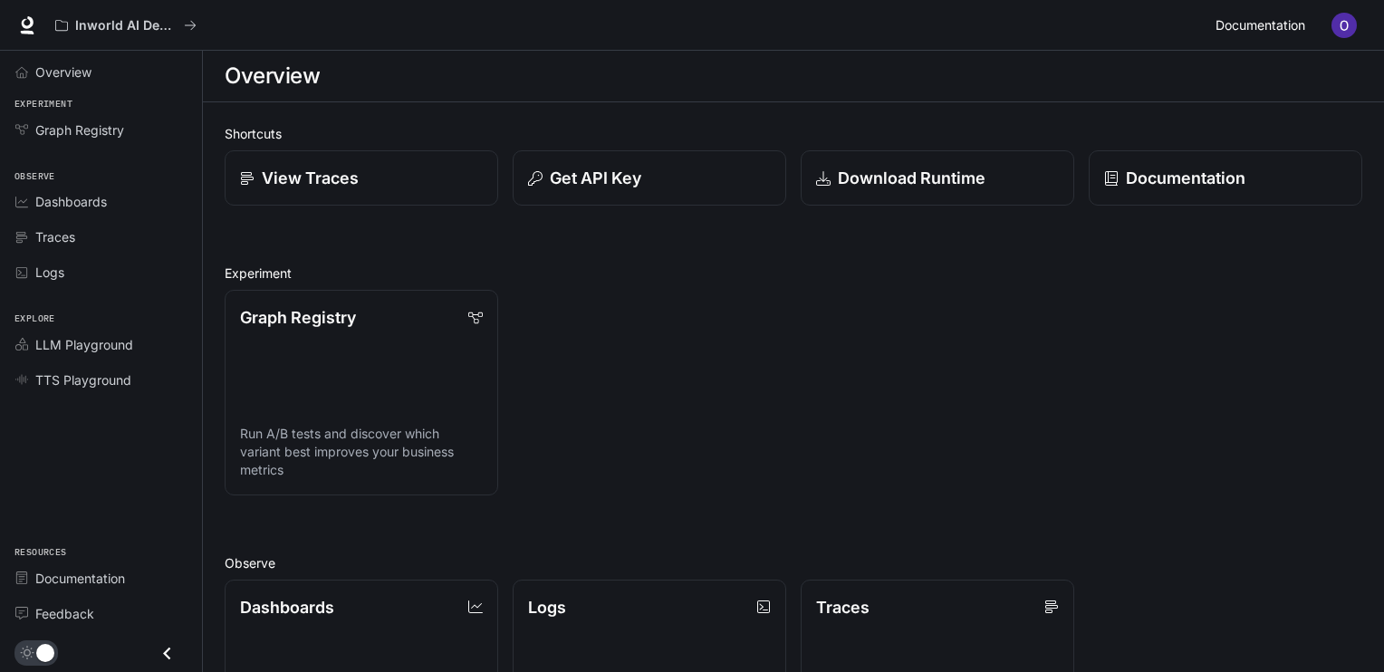
click at [1284, 22] on span "Documentation" at bounding box center [1261, 25] width 90 height 23
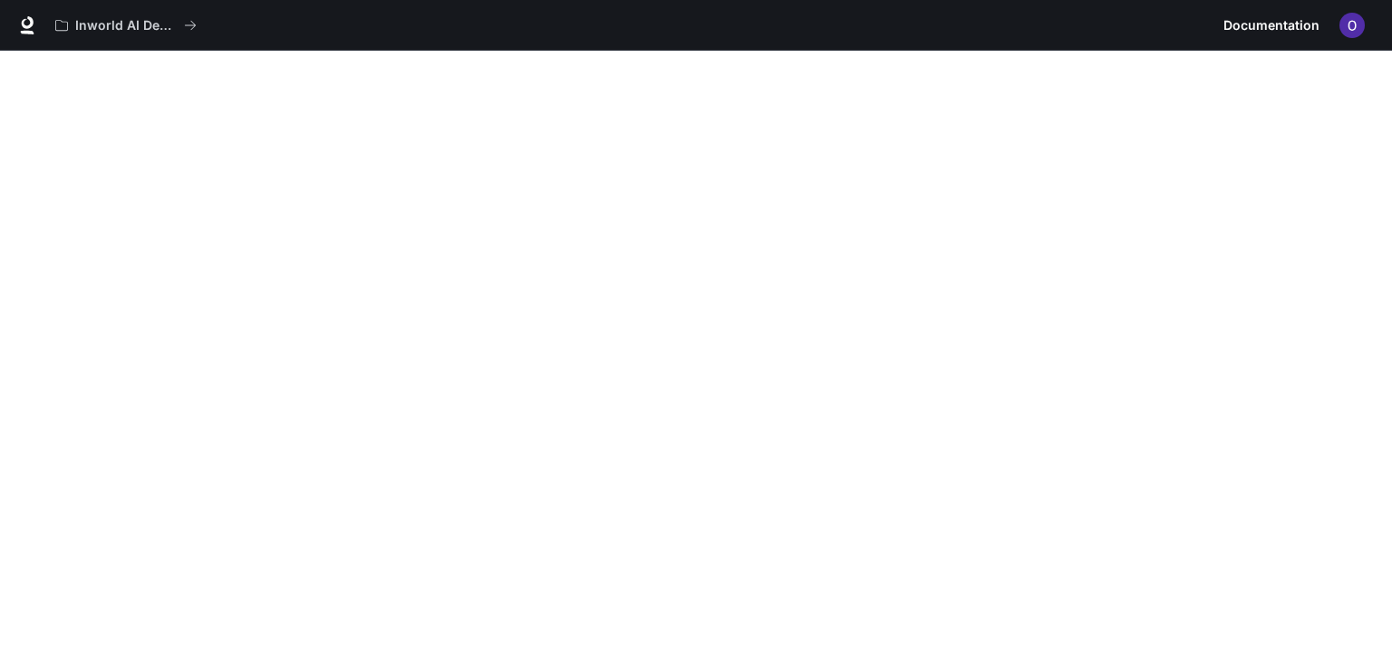
click at [1340, 35] on button "button" at bounding box center [1352, 25] width 36 height 36
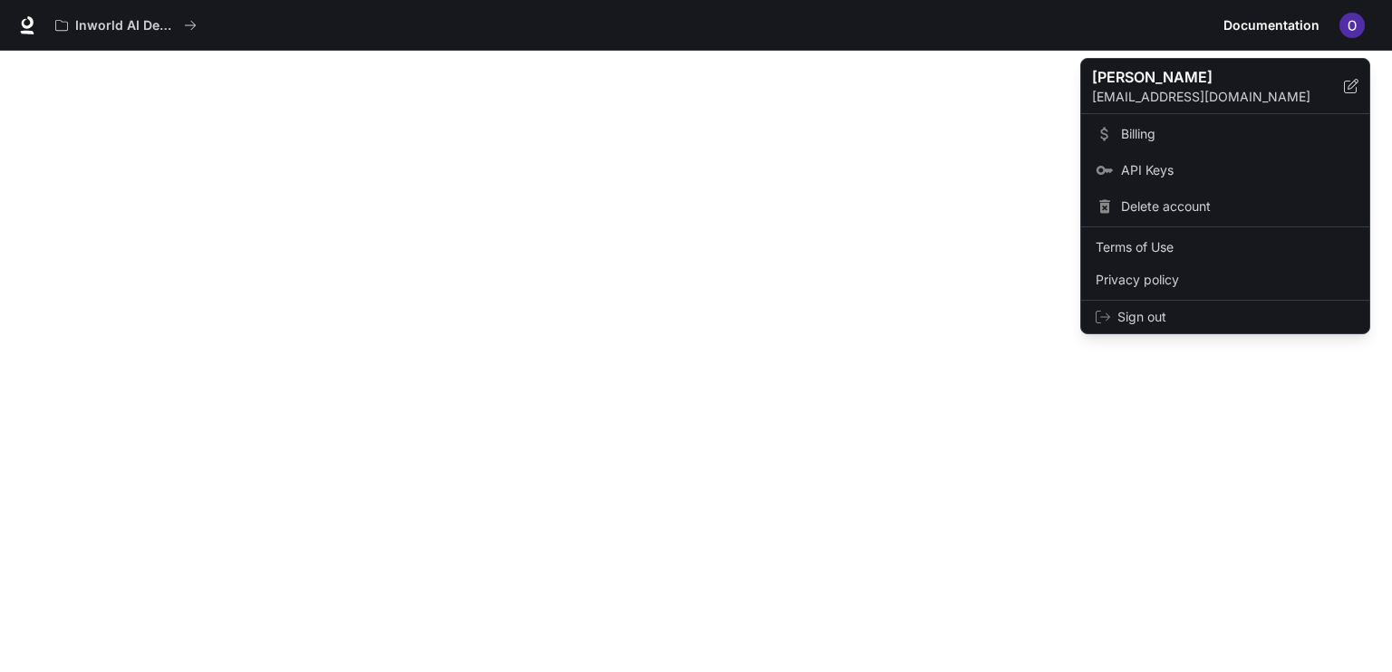
click at [38, 28] on div at bounding box center [696, 336] width 1392 height 672
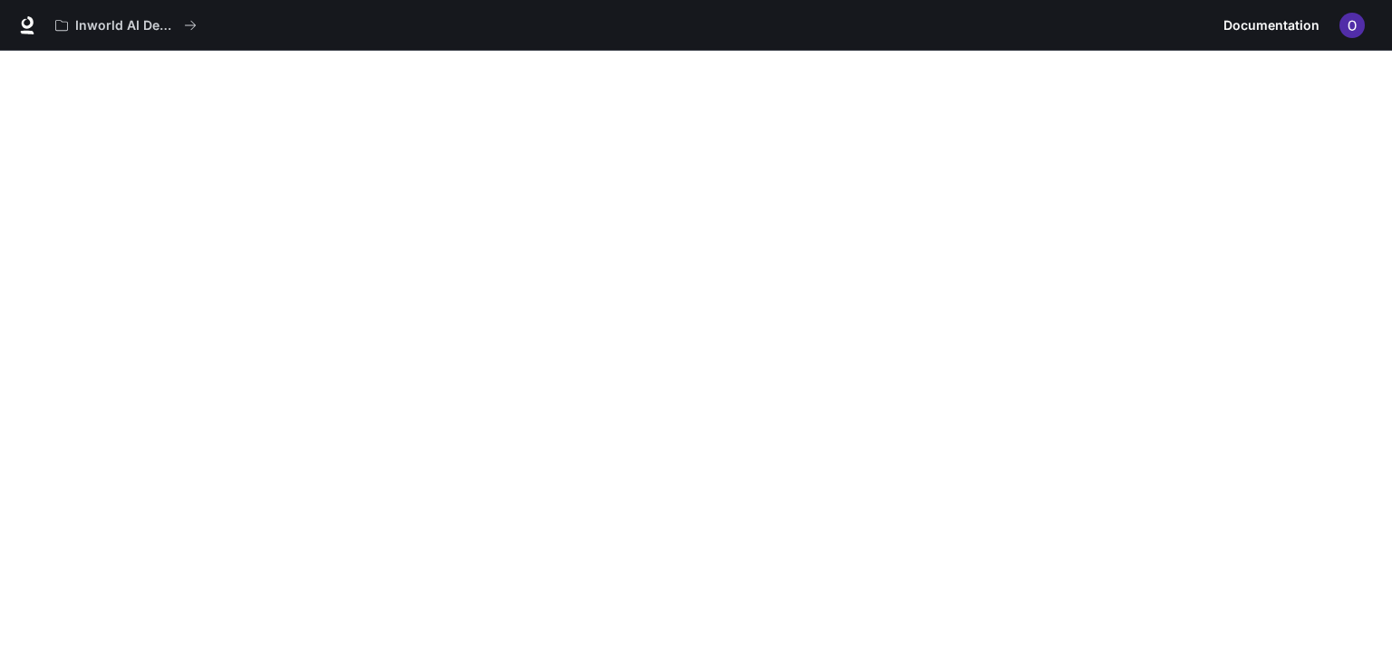
click at [1353, 23] on img "button" at bounding box center [1351, 25] width 25 height 25
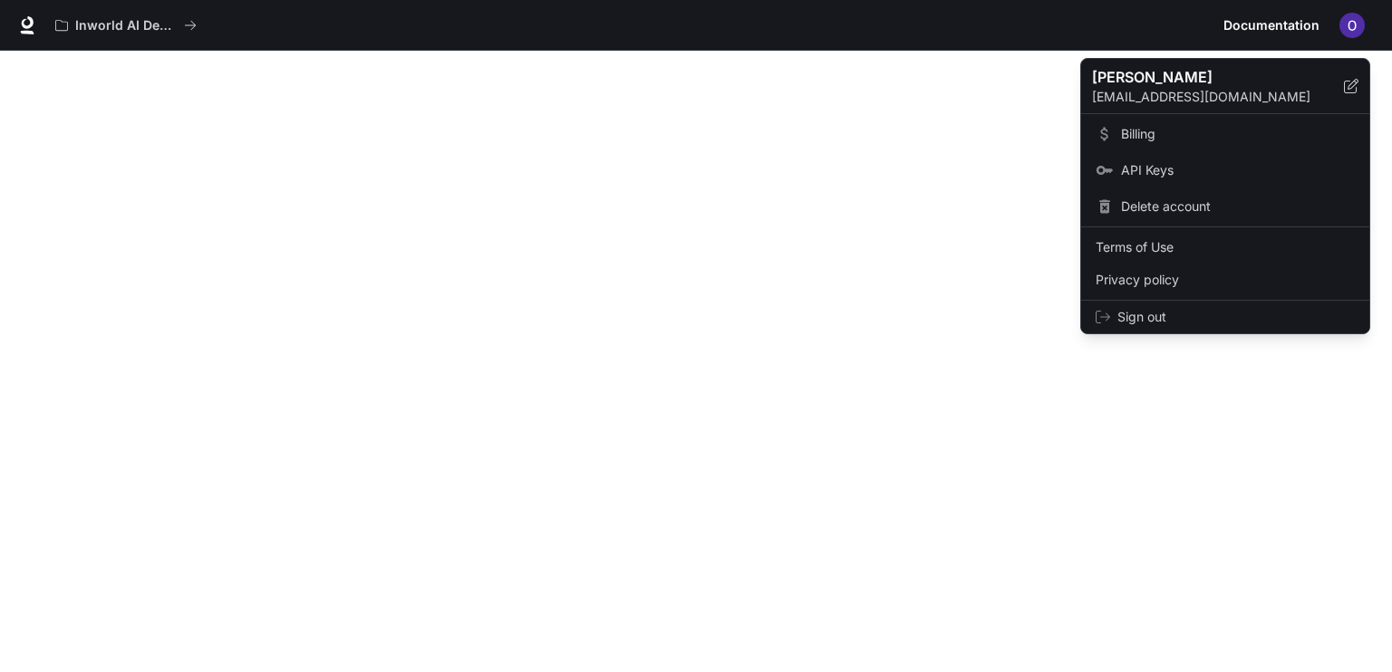
click at [1171, 313] on span "Sign out" at bounding box center [1235, 317] width 237 height 18
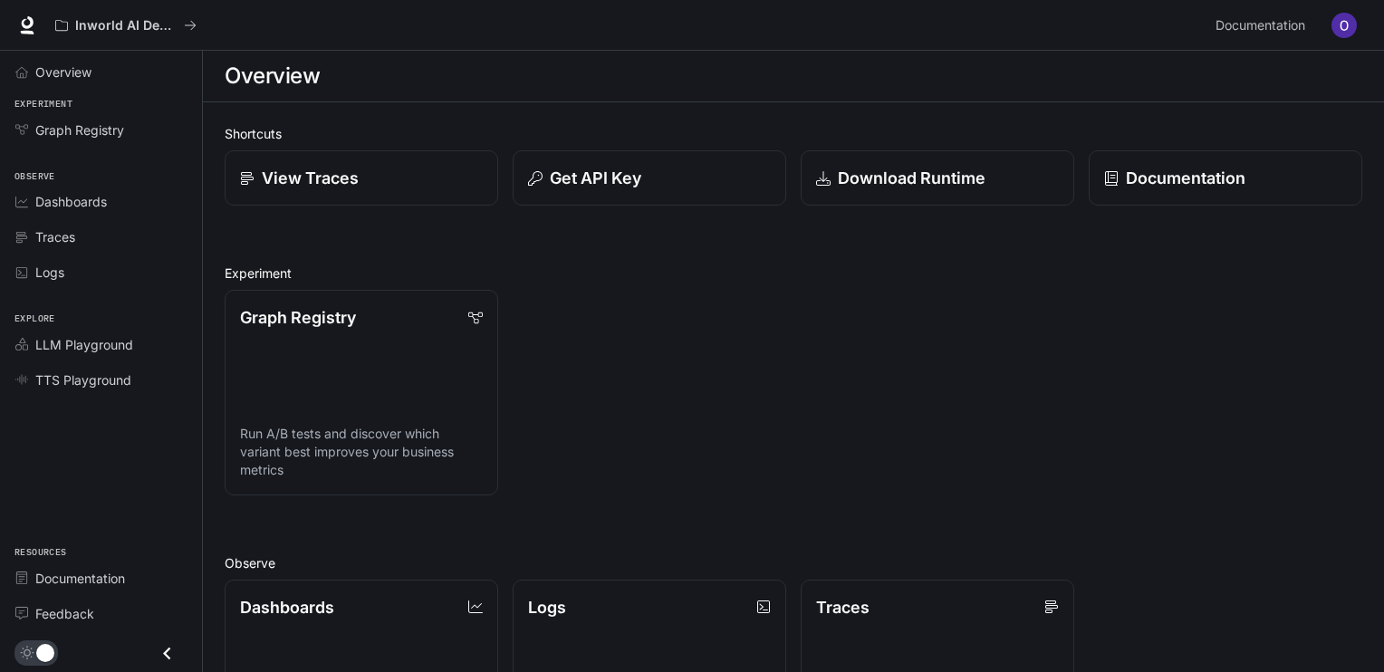
click at [1353, 32] on img "button" at bounding box center [1344, 25] width 25 height 25
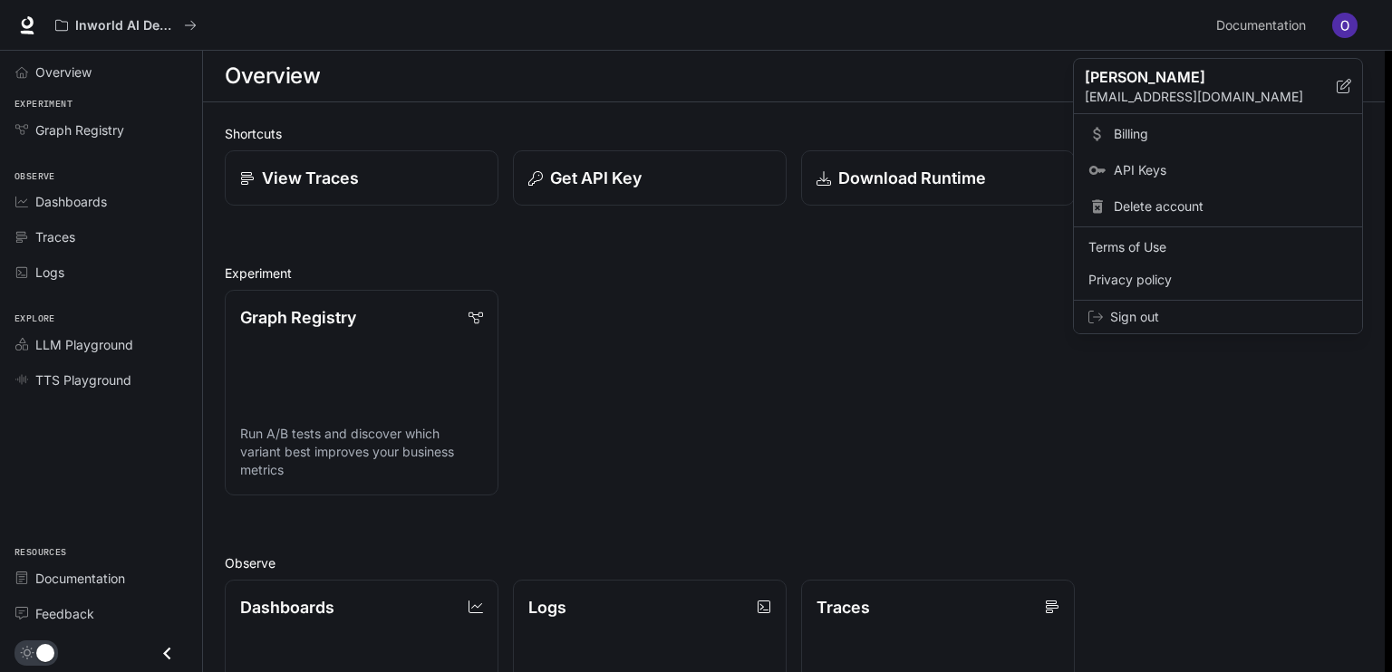
click at [1163, 321] on span "Sign out" at bounding box center [1228, 317] width 237 height 18
